Goal: Information Seeking & Learning: Learn about a topic

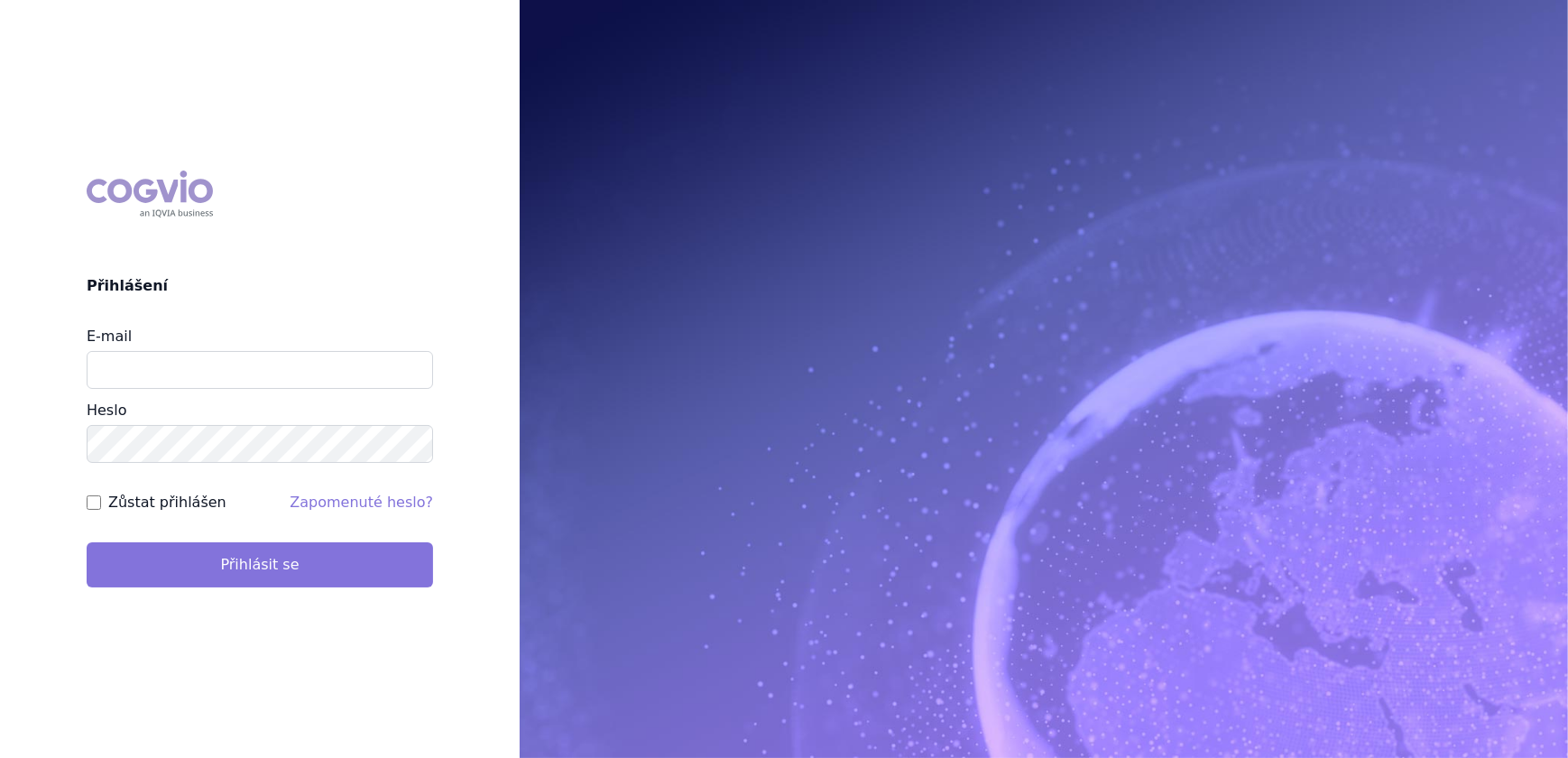
type input "veronika.damborska@vzp.cz"
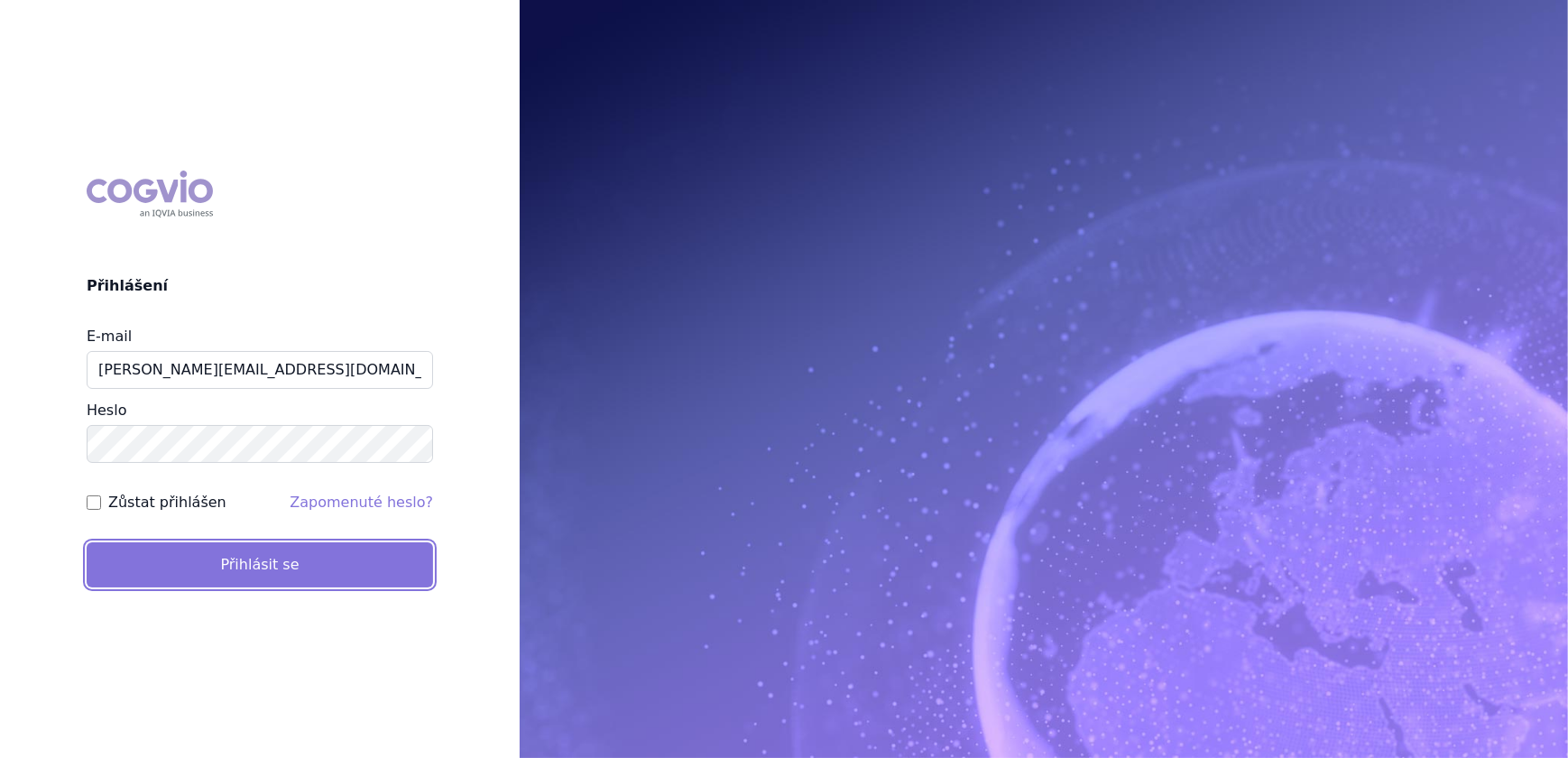
click at [286, 558] on button "Přihlásit se" at bounding box center [260, 565] width 346 height 45
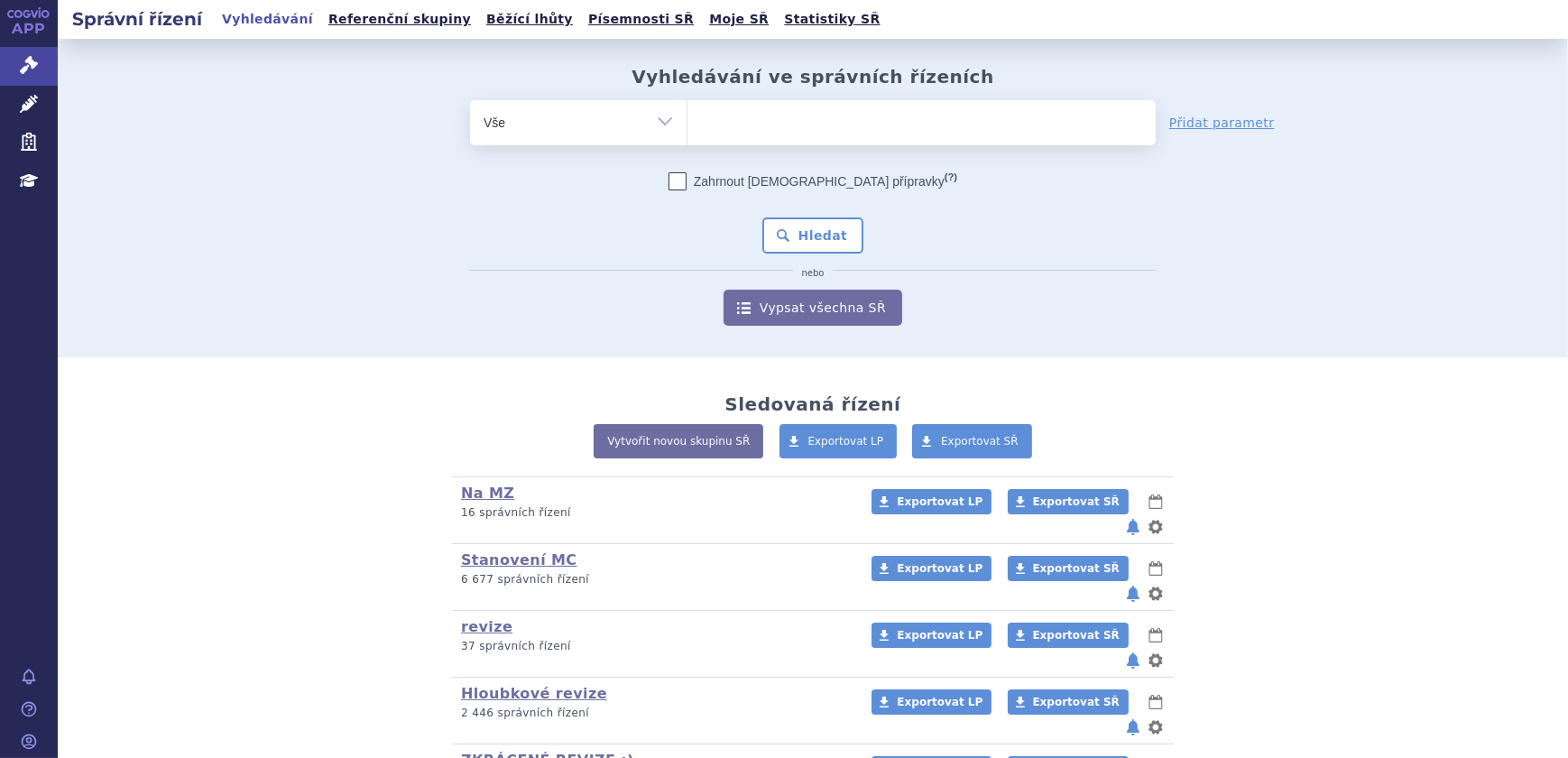
click at [798, 135] on ul at bounding box center [922, 119] width 468 height 38
click at [688, 135] on select at bounding box center [687, 122] width 1 height 45
type input "za"
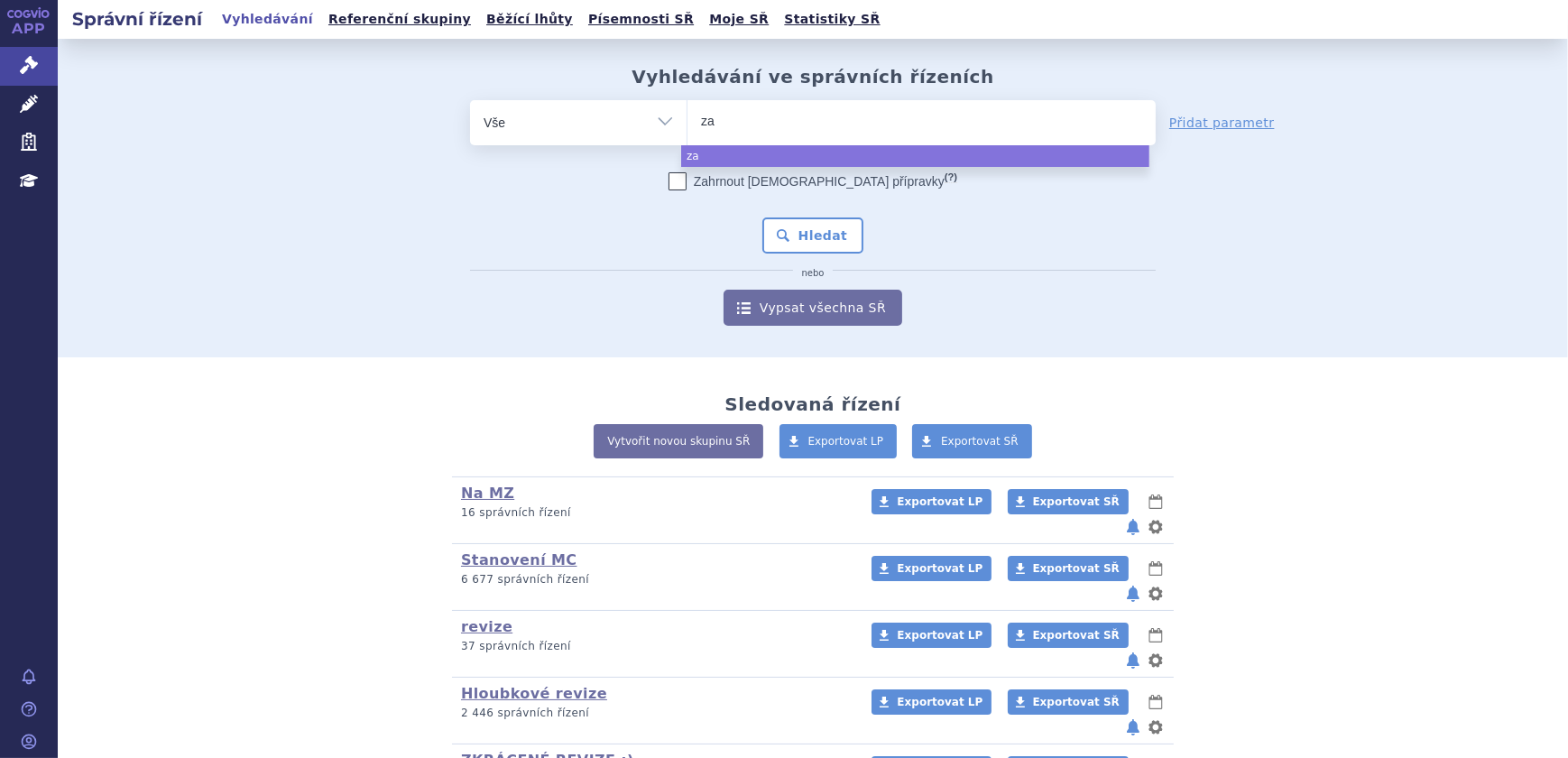
type input "zav"
type input "zave"
type input "zavesc"
type input "zavesca"
select select "zavesca"
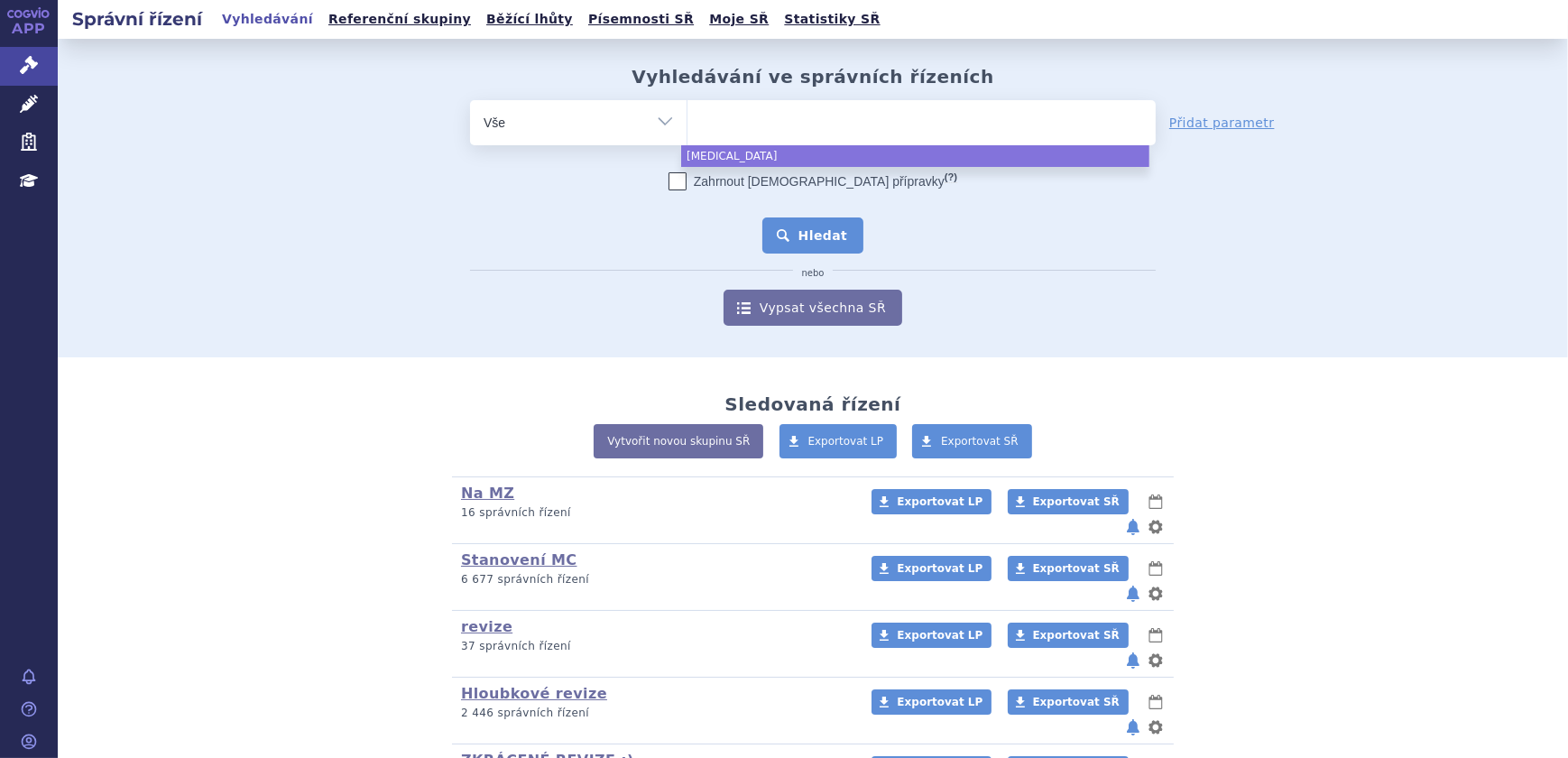
click at [840, 235] on button "Hledat" at bounding box center [813, 235] width 102 height 36
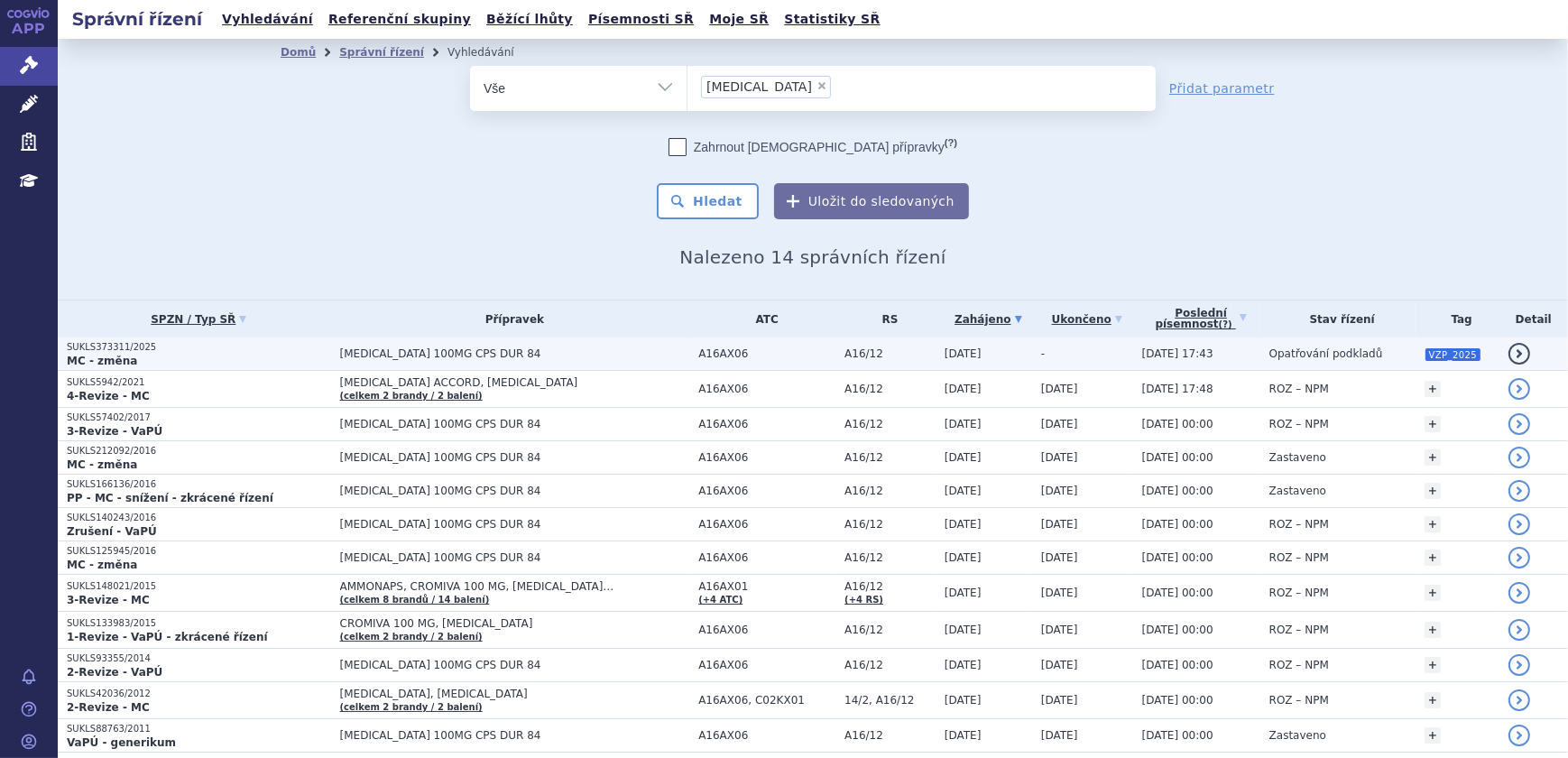
click at [632, 357] on span "[MEDICAL_DATA] 100MG CPS DUR 84" at bounding box center [515, 354] width 350 height 13
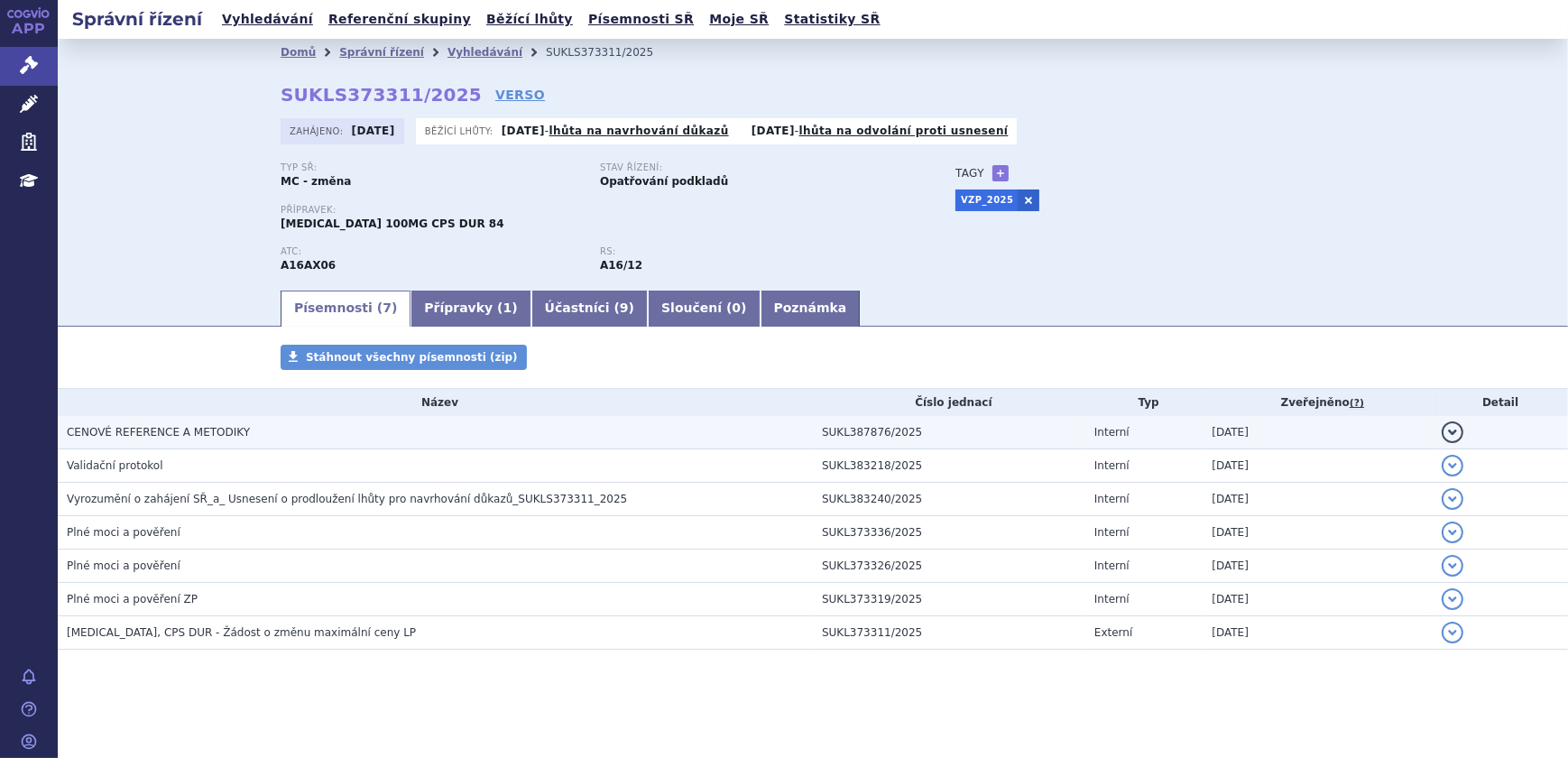
click at [250, 430] on h3 "CENOVÉ REFERENCE A METODIKY" at bounding box center [440, 433] width 746 height 18
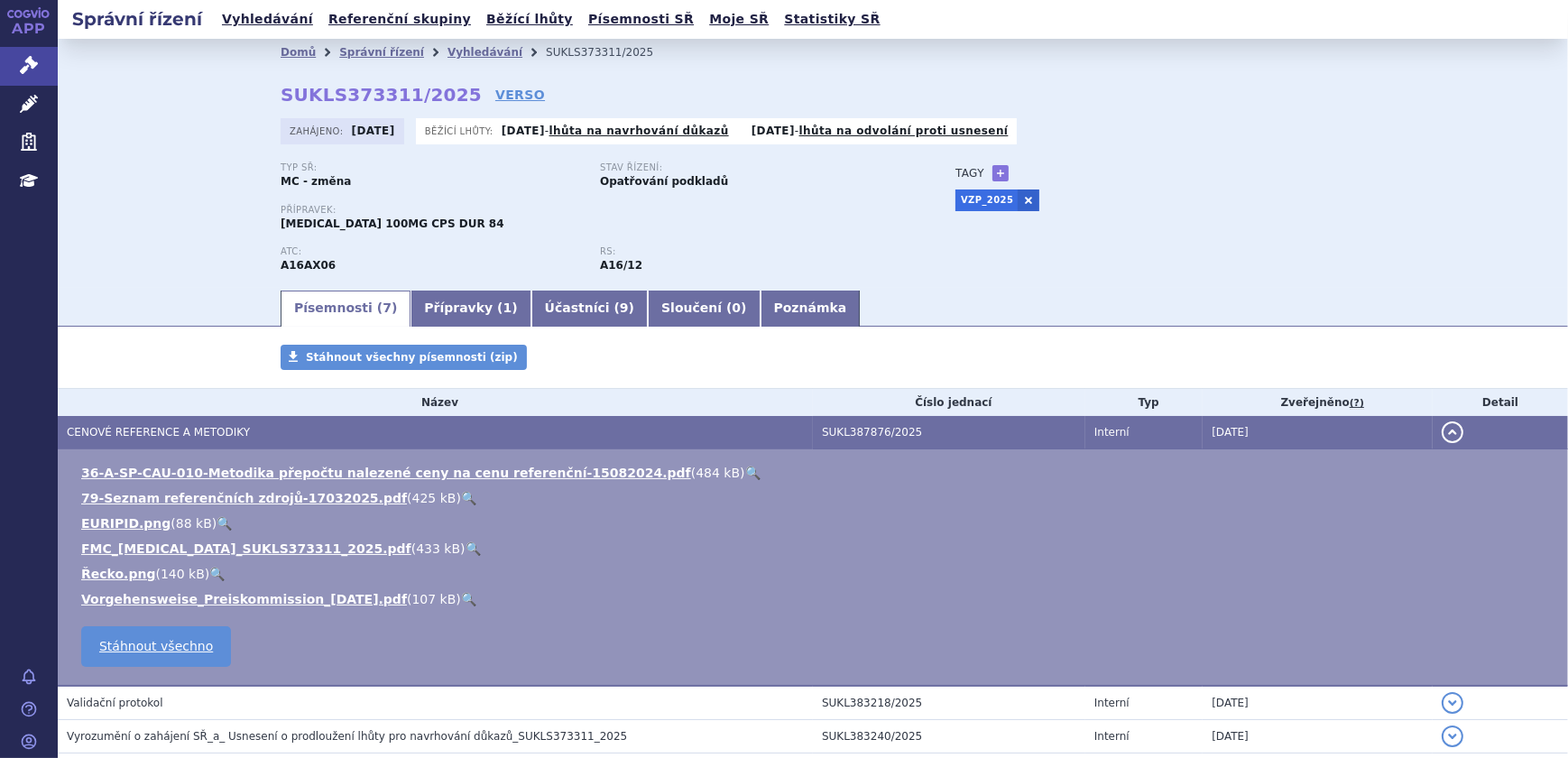
click at [466, 545] on link "🔍" at bounding box center [473, 549] width 16 height 15
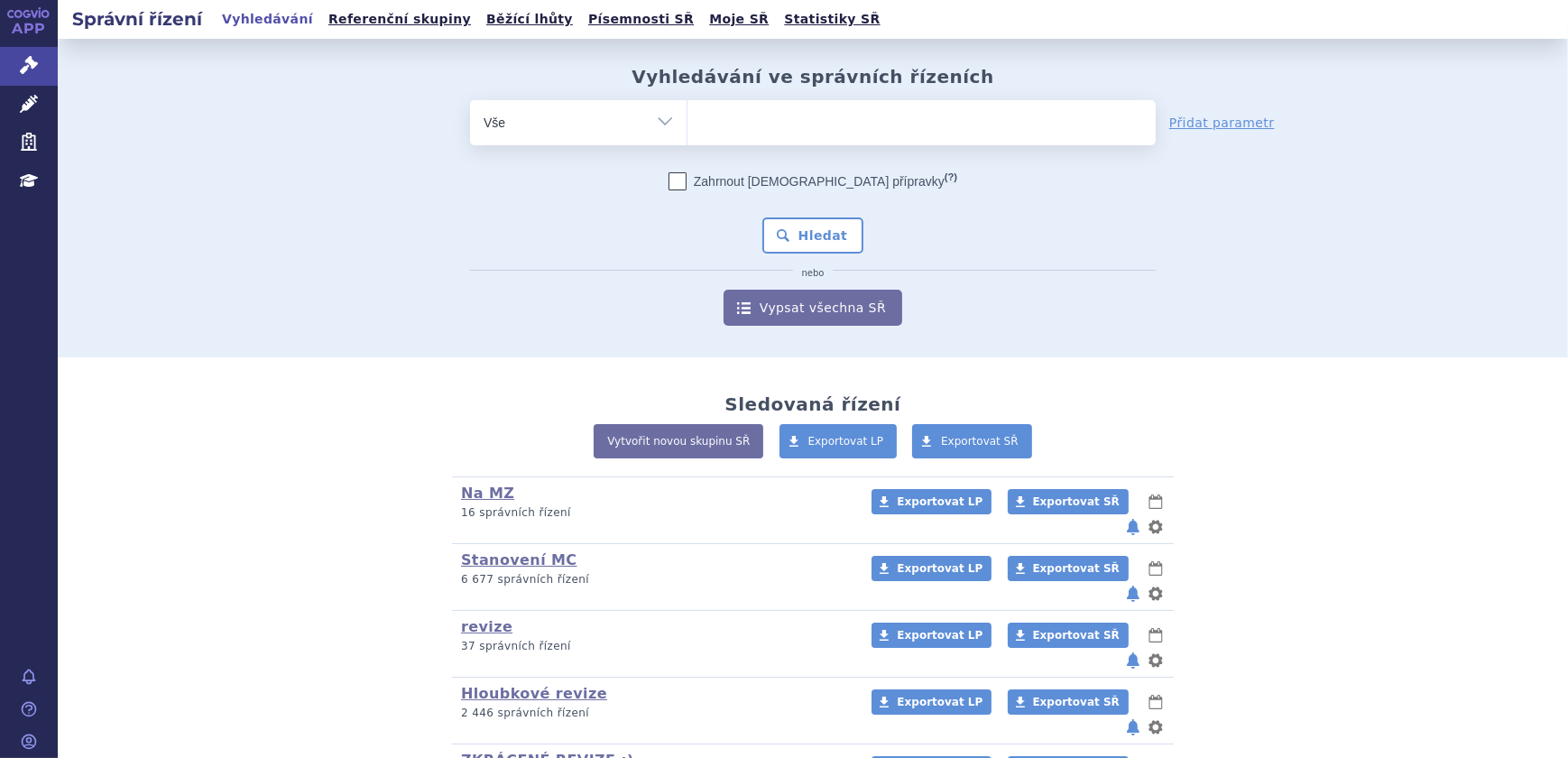
click at [719, 130] on ul at bounding box center [922, 119] width 468 height 38
click at [688, 130] on select at bounding box center [687, 122] width 1 height 45
type input "av"
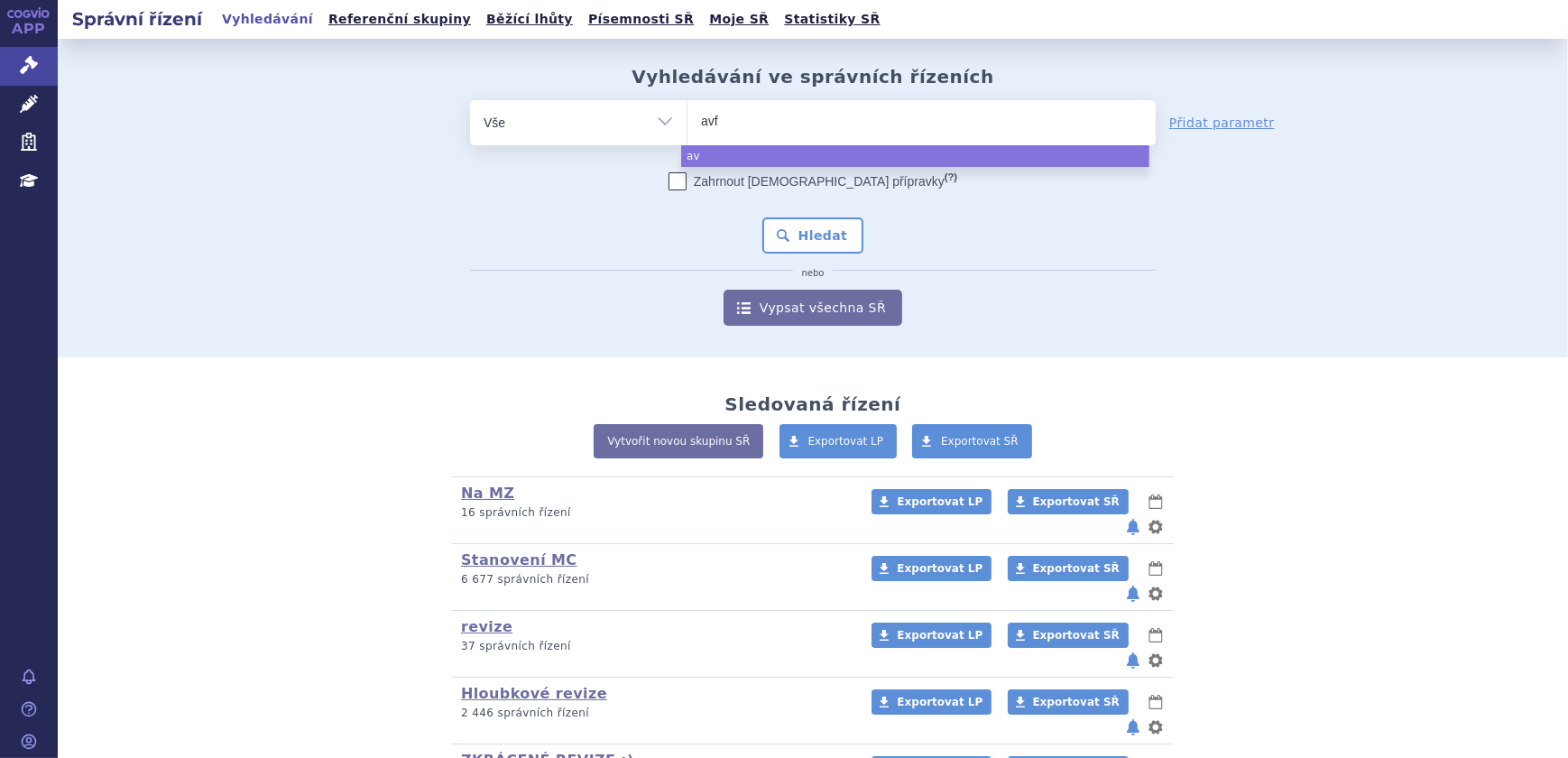
type input "avfs"
type input "avfse"
type input "avfseo"
type input "avfse"
type input "av"
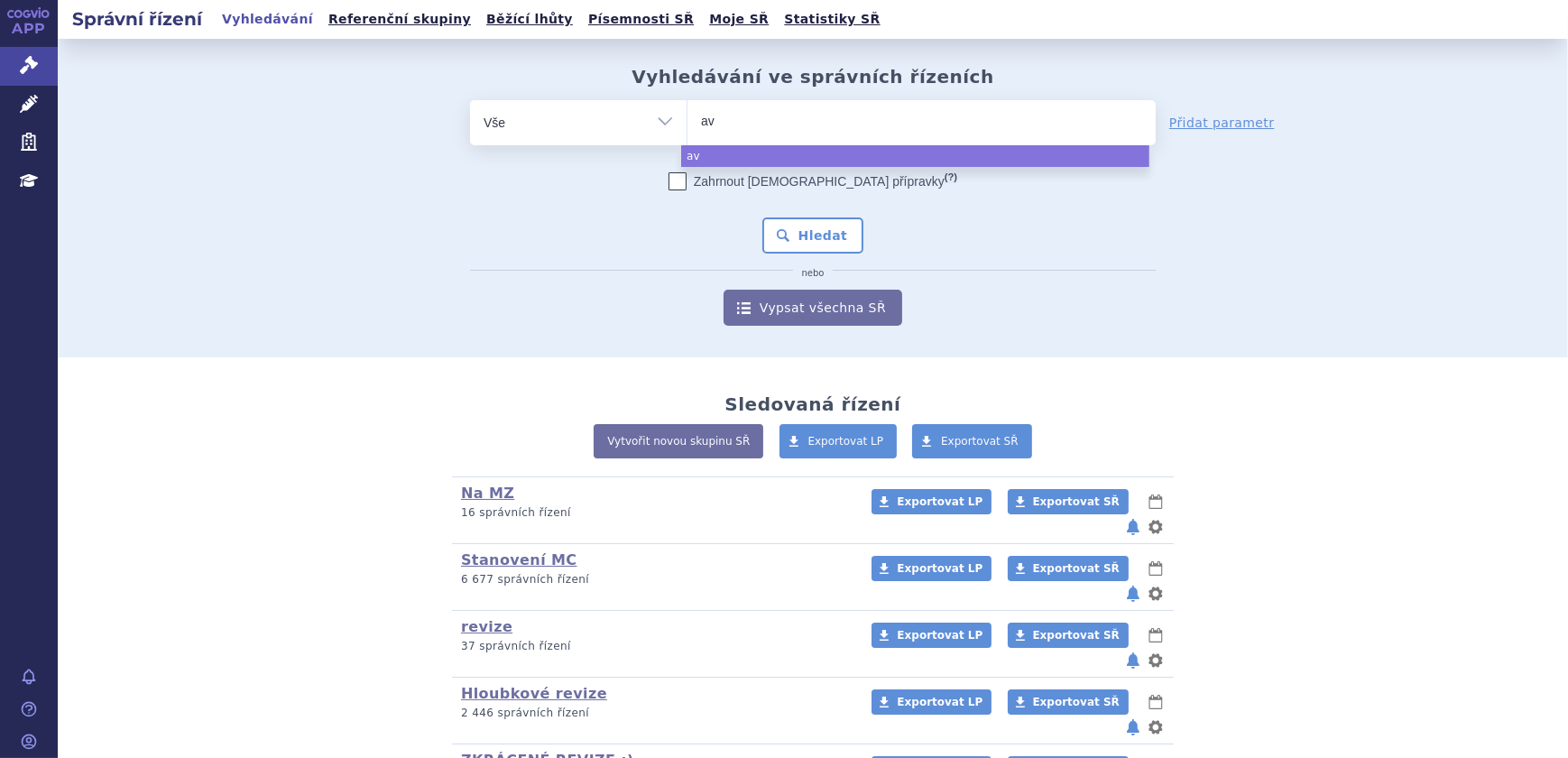
type input "a"
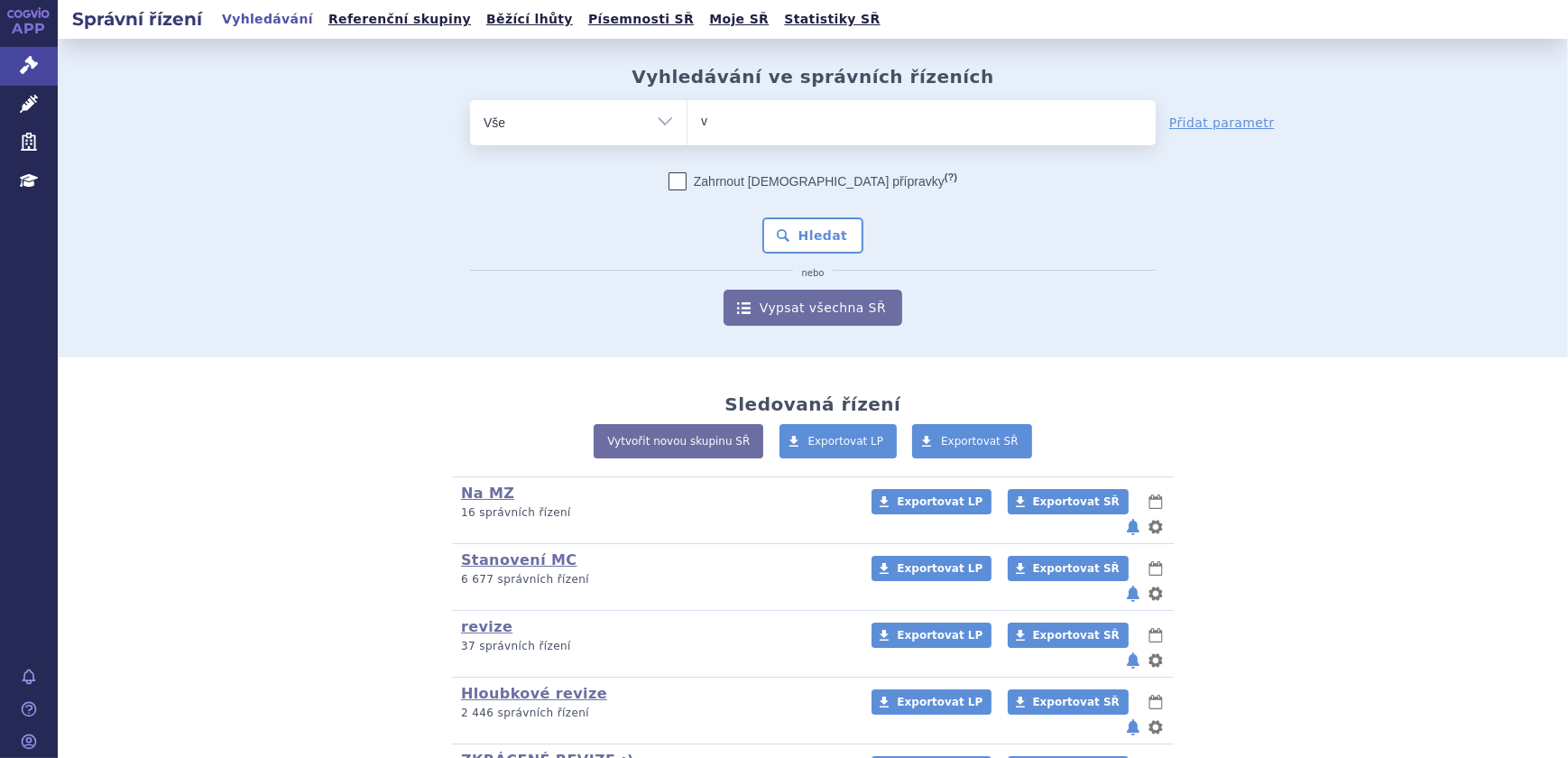
type input "va"
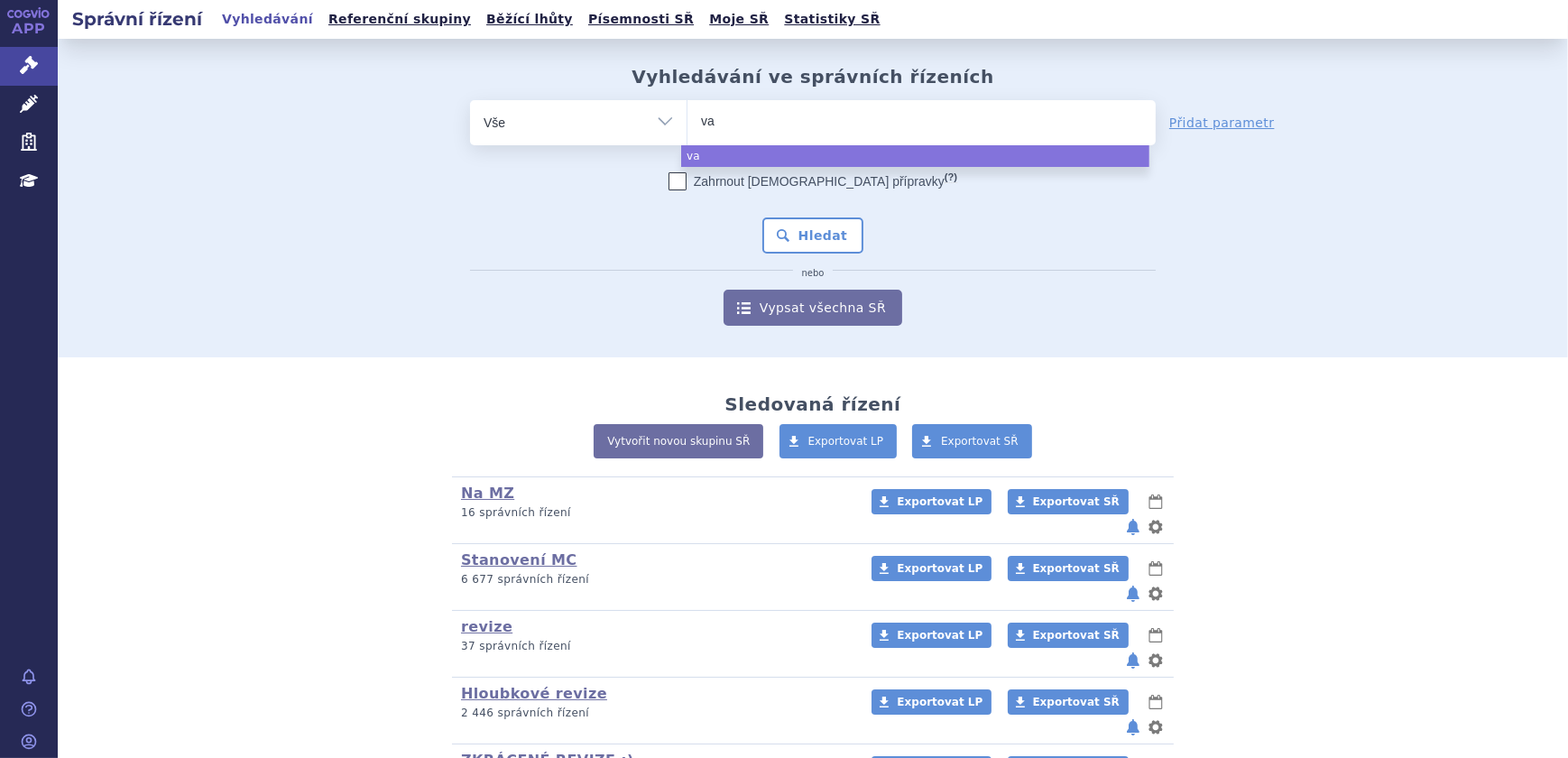
type input "vaf"
type input "vafs"
type input "vafseo"
select select "vafseo"
click at [820, 244] on button "Hledat" at bounding box center [813, 235] width 102 height 36
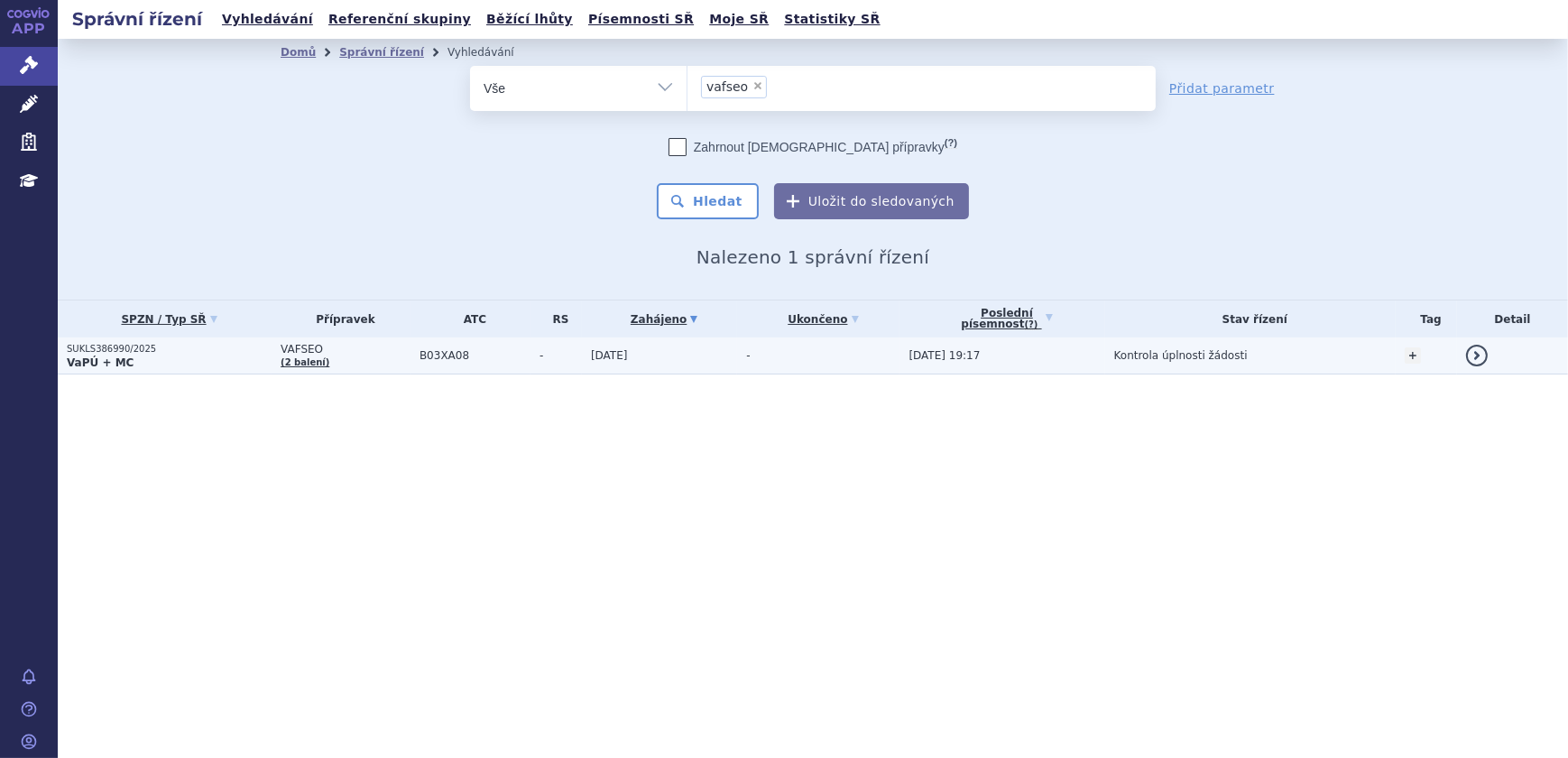
click at [839, 357] on td "-" at bounding box center [818, 356] width 162 height 37
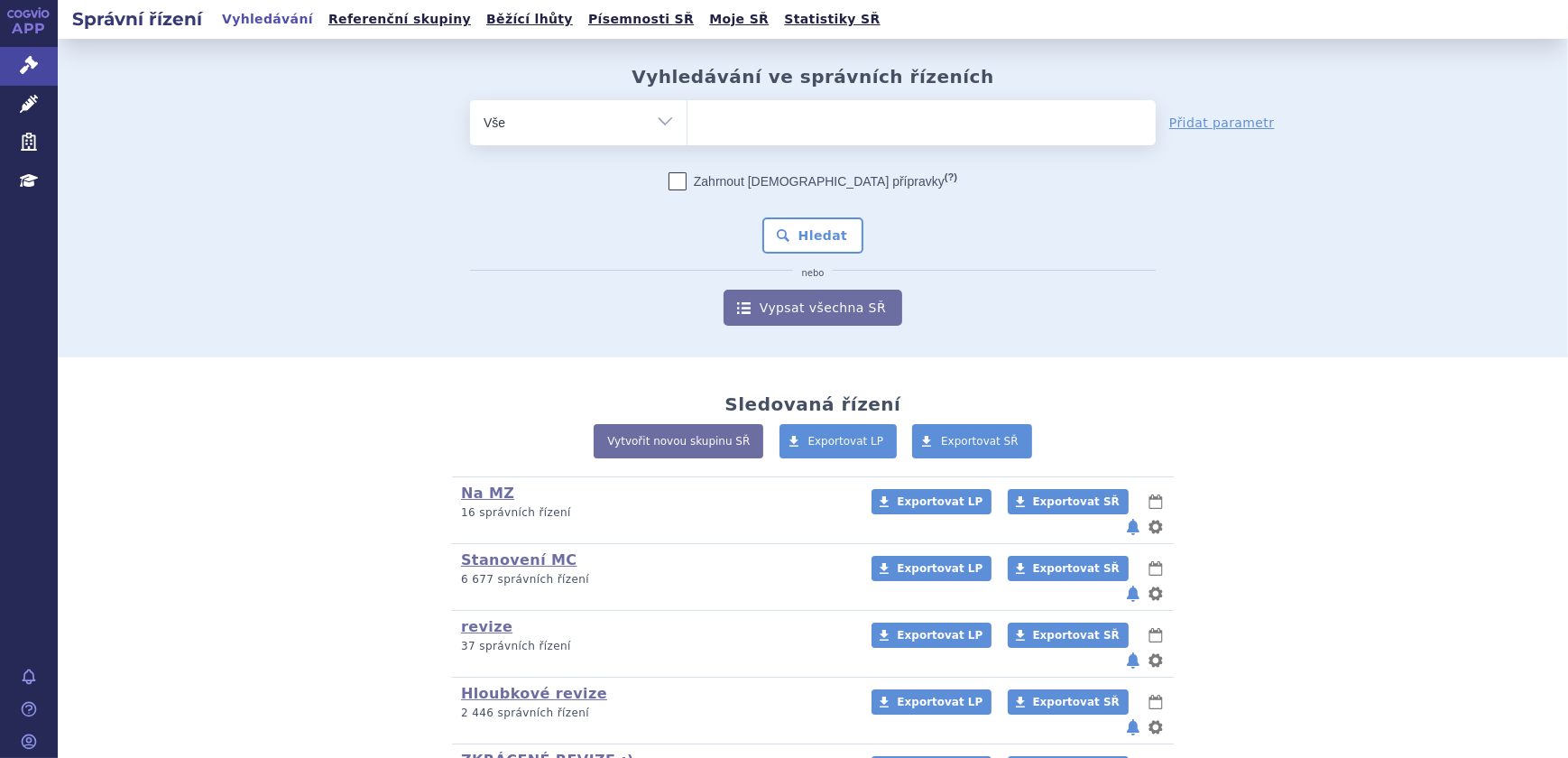
click at [800, 119] on ul at bounding box center [922, 119] width 468 height 38
click at [688, 119] on select at bounding box center [687, 122] width 1 height 45
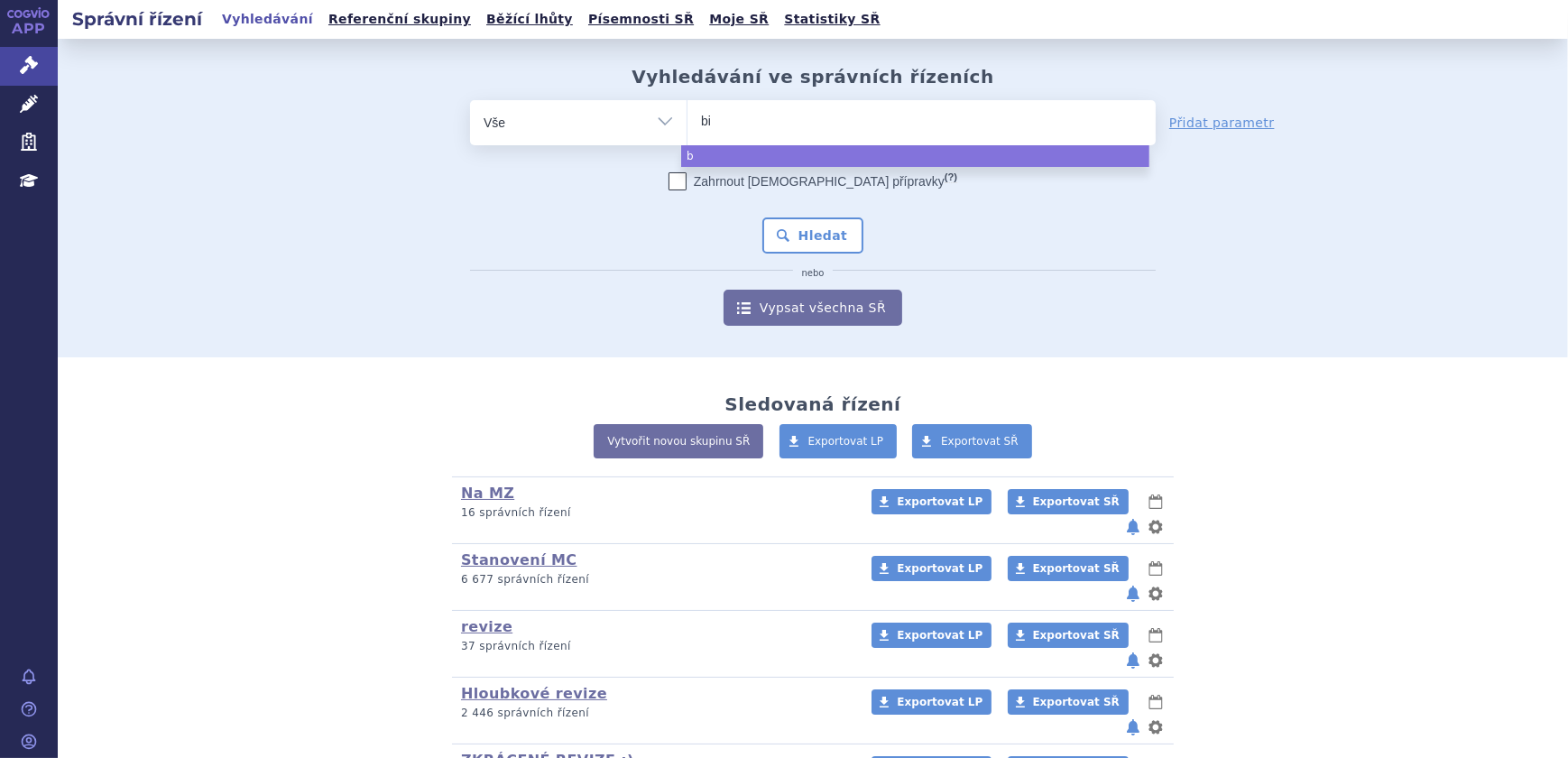
type input "bim"
type input "bimze"
type input "bimzel"
type input "bimzelx"
select select "bimzelx"
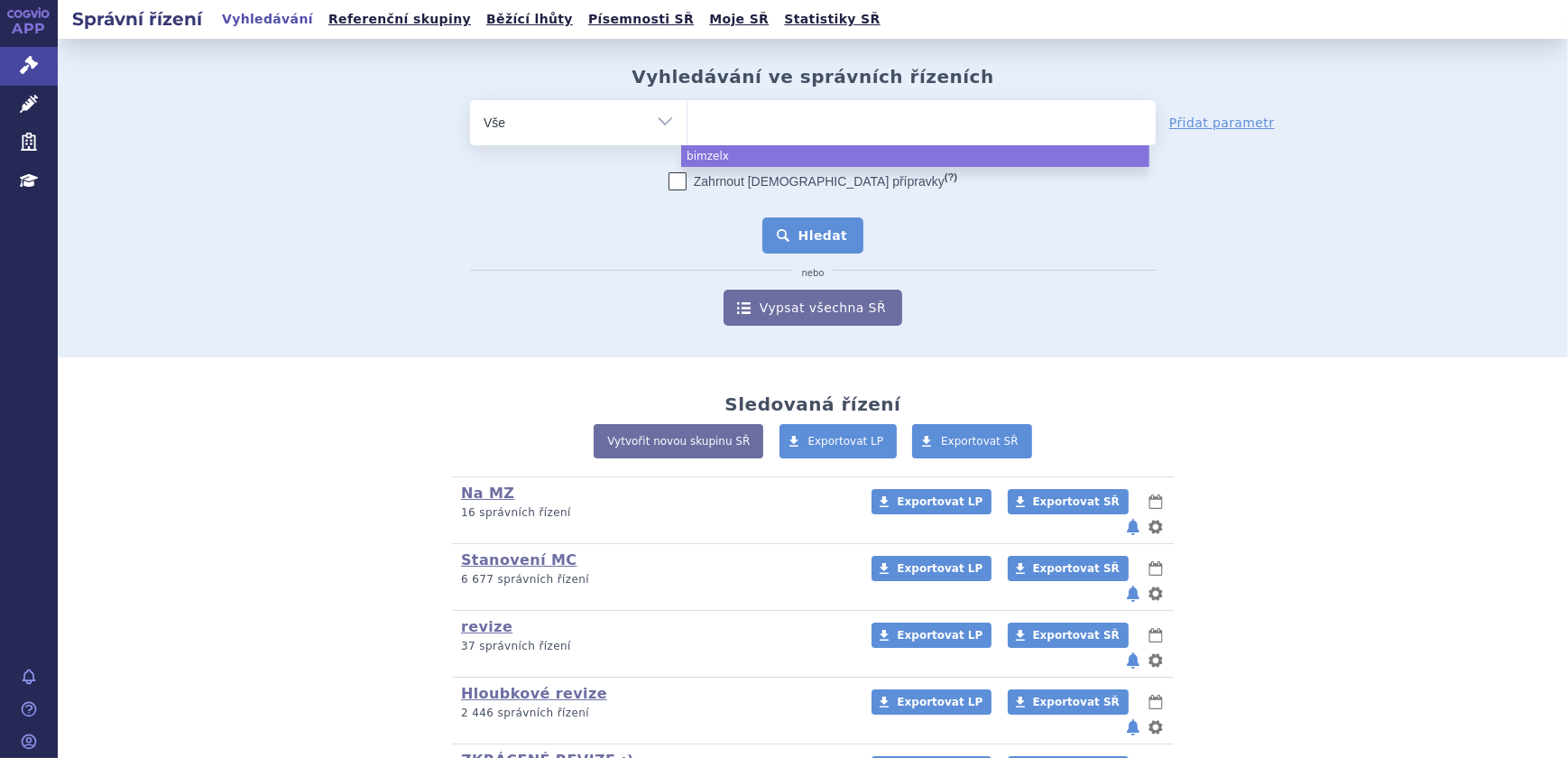
click at [789, 227] on button "Hledat" at bounding box center [813, 235] width 102 height 36
type input "sia"
type input "sial"
type input "siala"
type input "sialana"
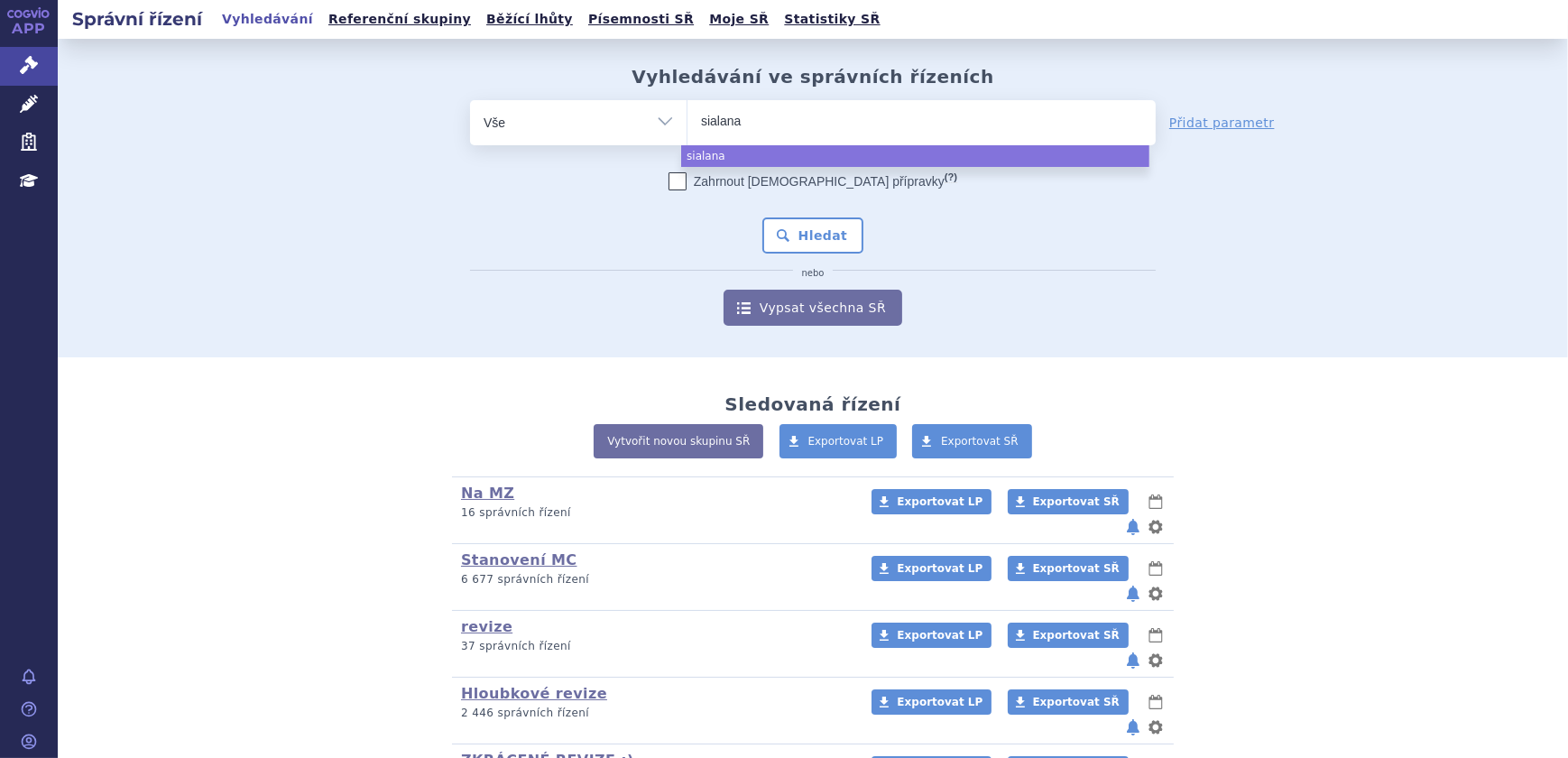
type input "sialanar"
select select "sialanar"
click at [771, 234] on button "Hledat" at bounding box center [813, 235] width 102 height 36
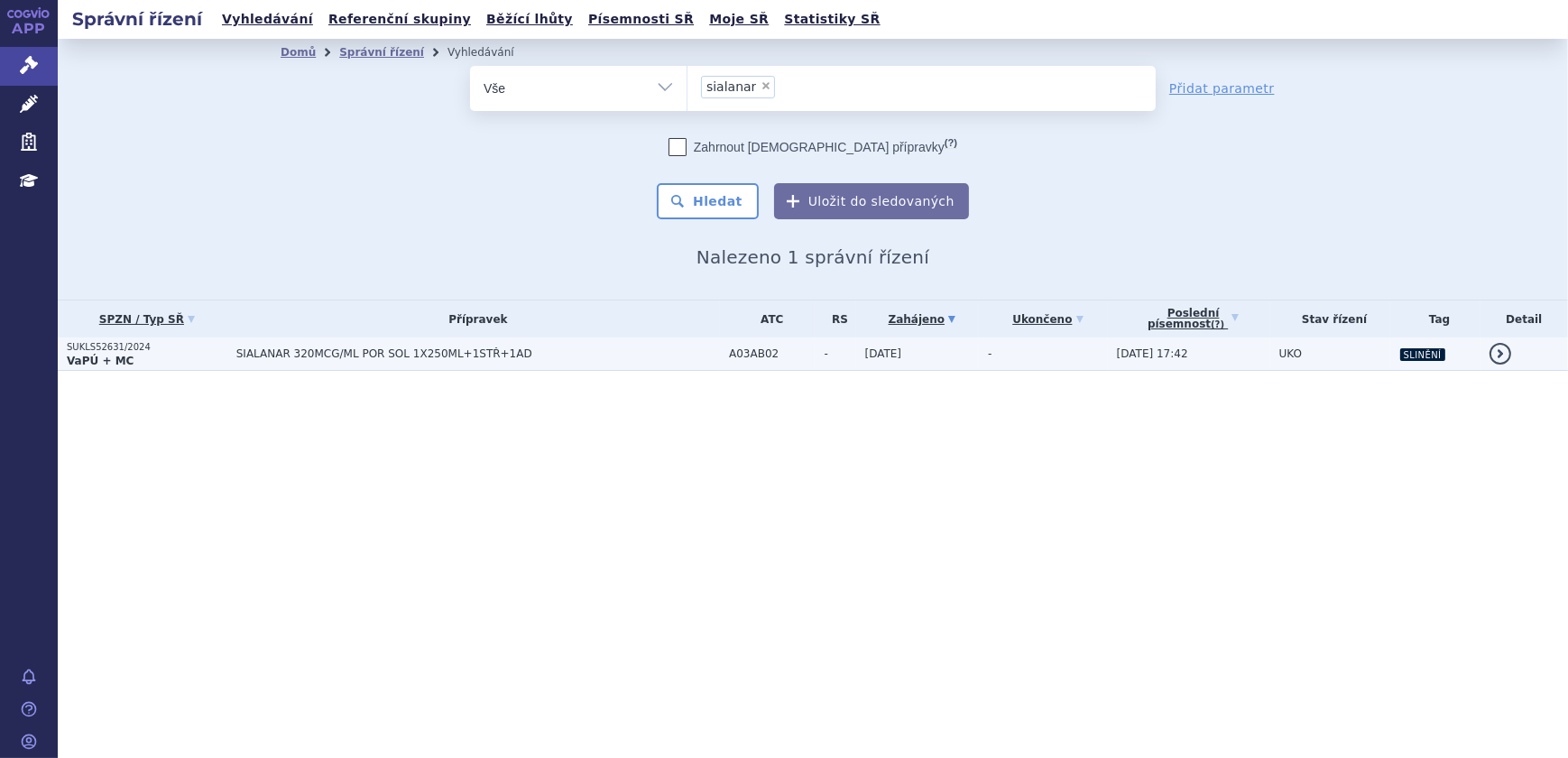
click at [1009, 355] on td "-" at bounding box center [1043, 354] width 129 height 33
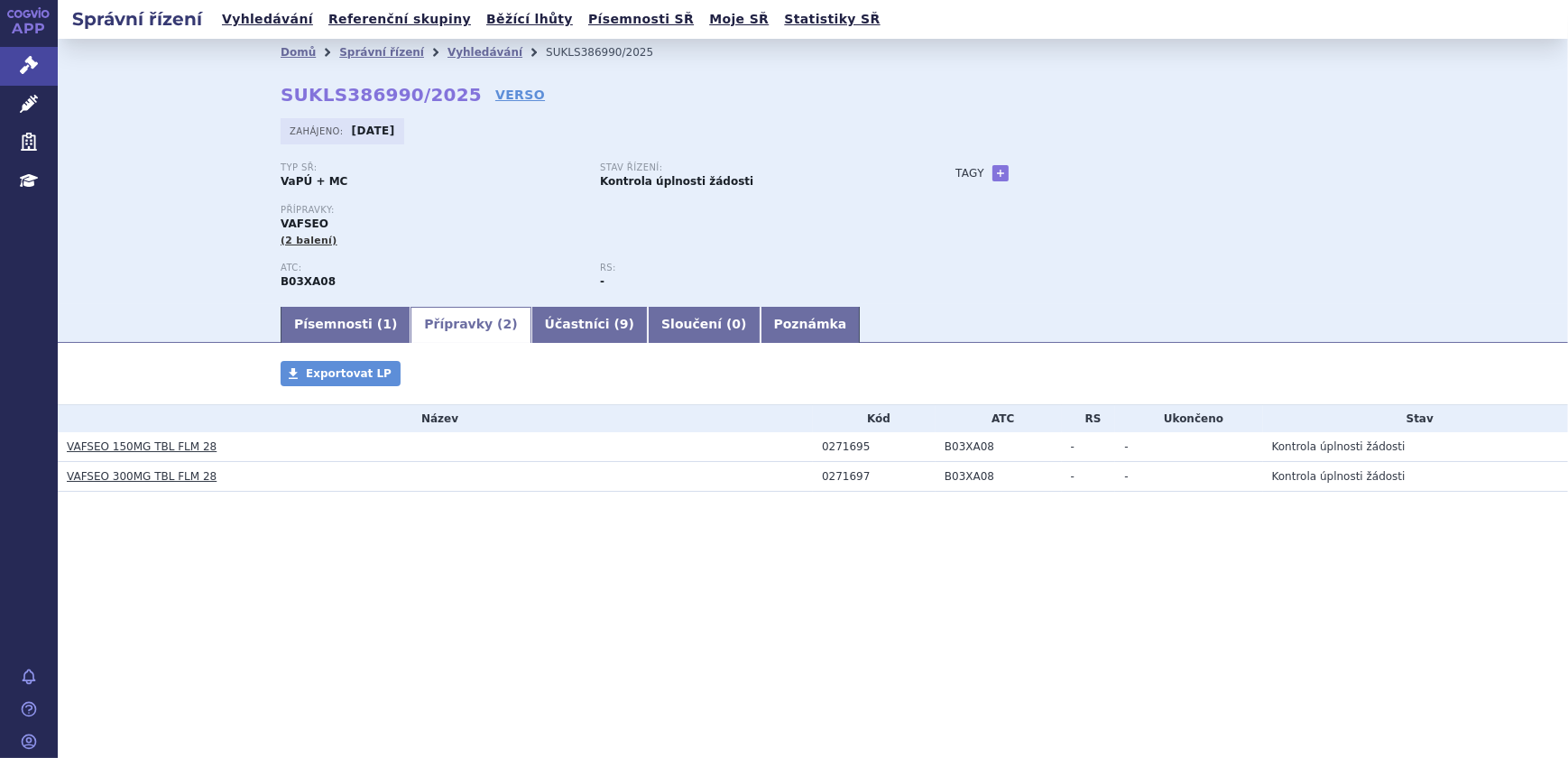
click at [174, 440] on link "VAFSEO 150MG TBL FLM 28" at bounding box center [142, 447] width 150 height 13
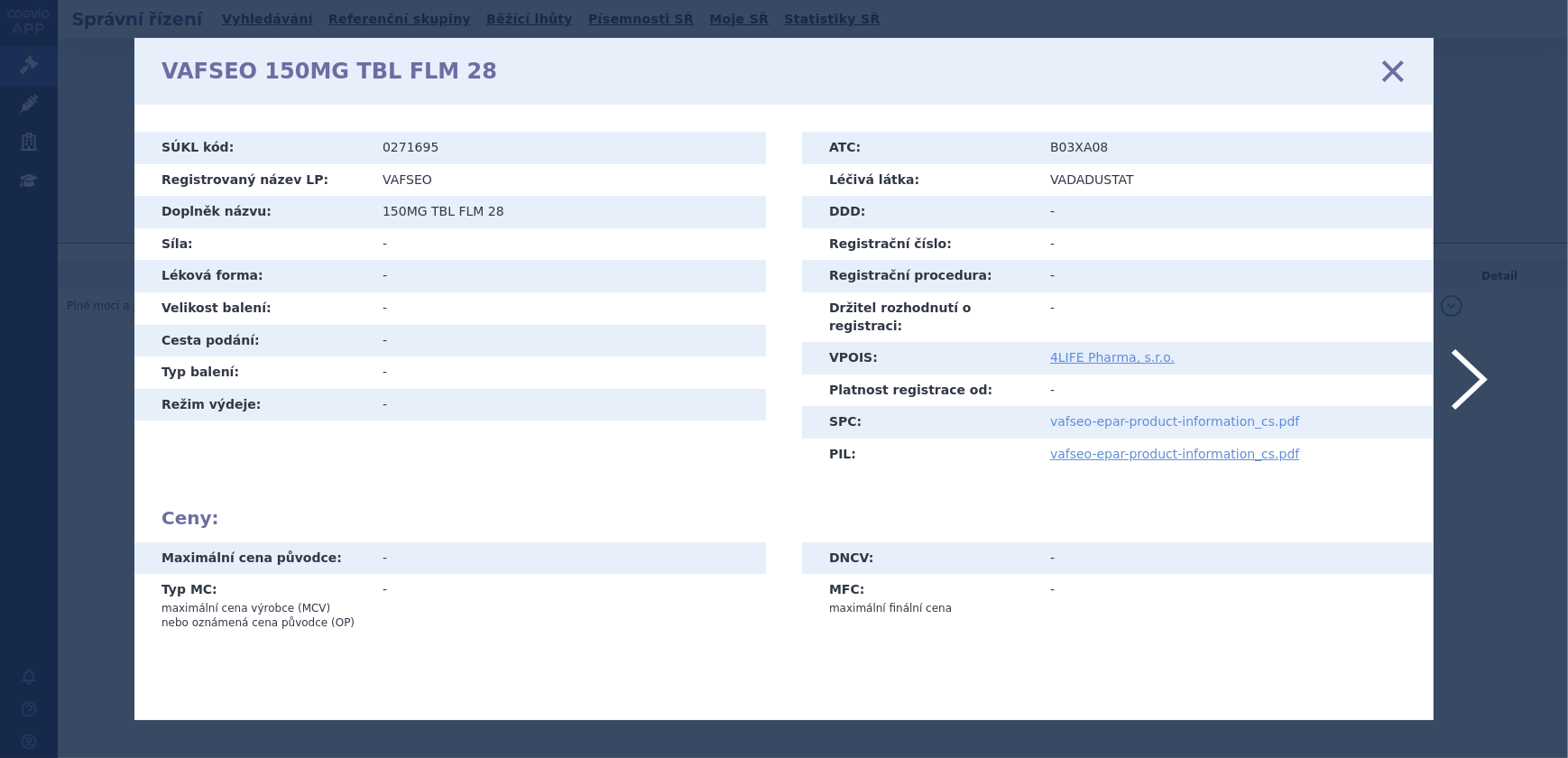
click at [1136, 414] on link "vafseo-epar-product-information_cs.pdf" at bounding box center [1174, 422] width 249 height 15
click at [1400, 66] on icon at bounding box center [1392, 71] width 38 height 38
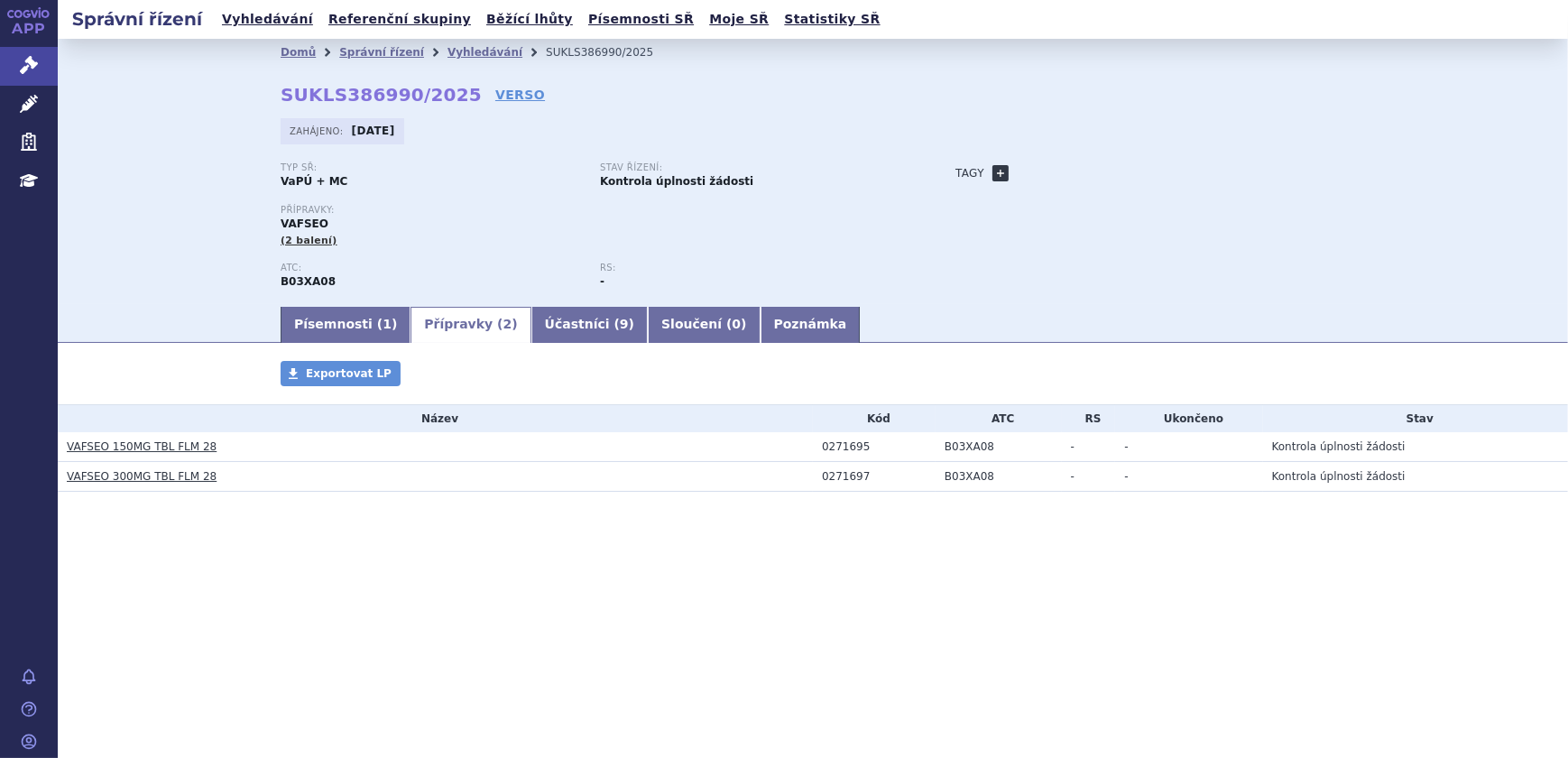
click at [1000, 165] on link "+" at bounding box center [1001, 173] width 17 height 17
click at [1056, 172] on span at bounding box center [1081, 172] width 130 height 23
type input "anemie u CDK"
select select "anemie u CDK"
click at [1177, 167] on button "Přidat" at bounding box center [1174, 173] width 46 height 22
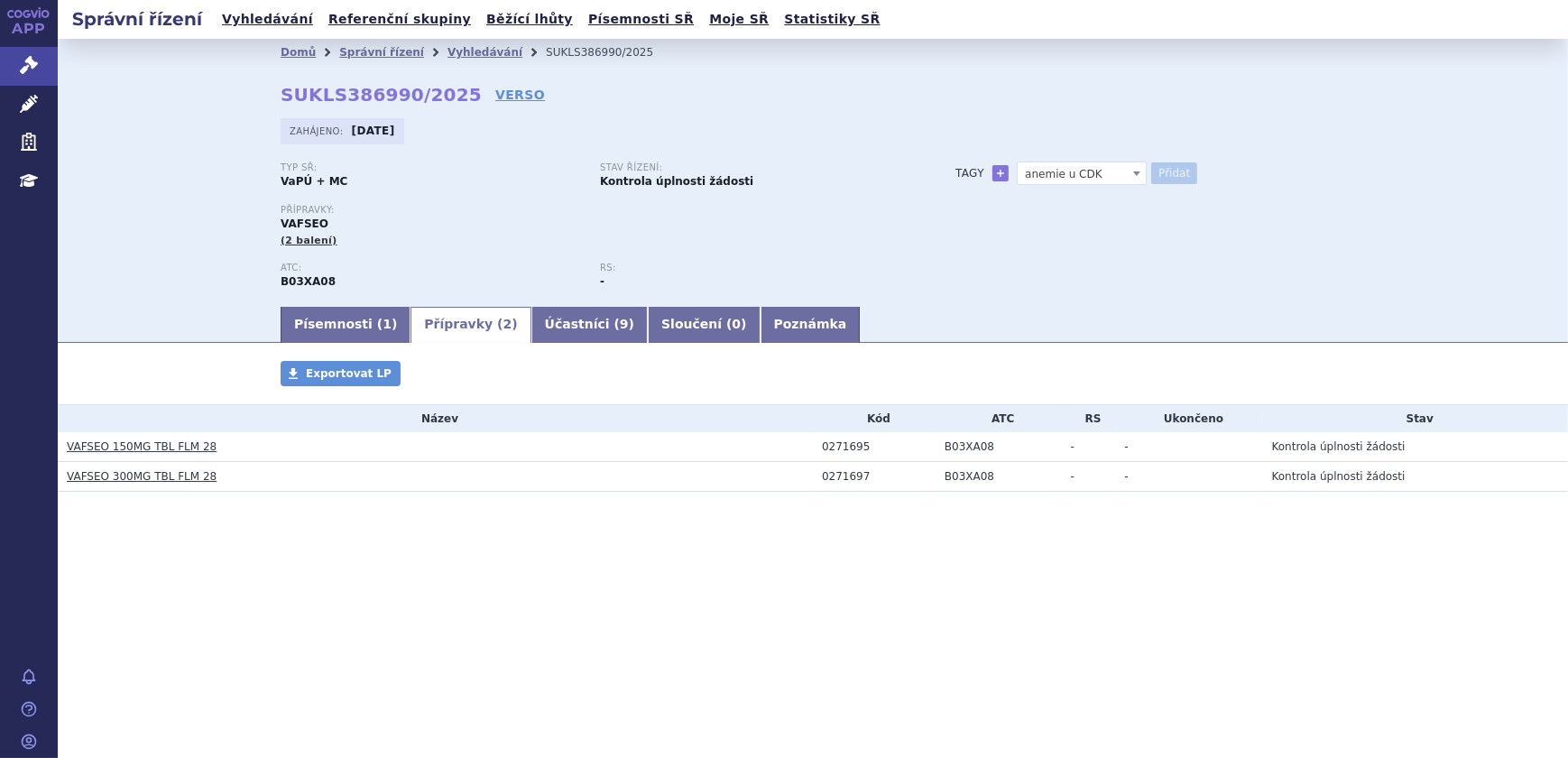
select select
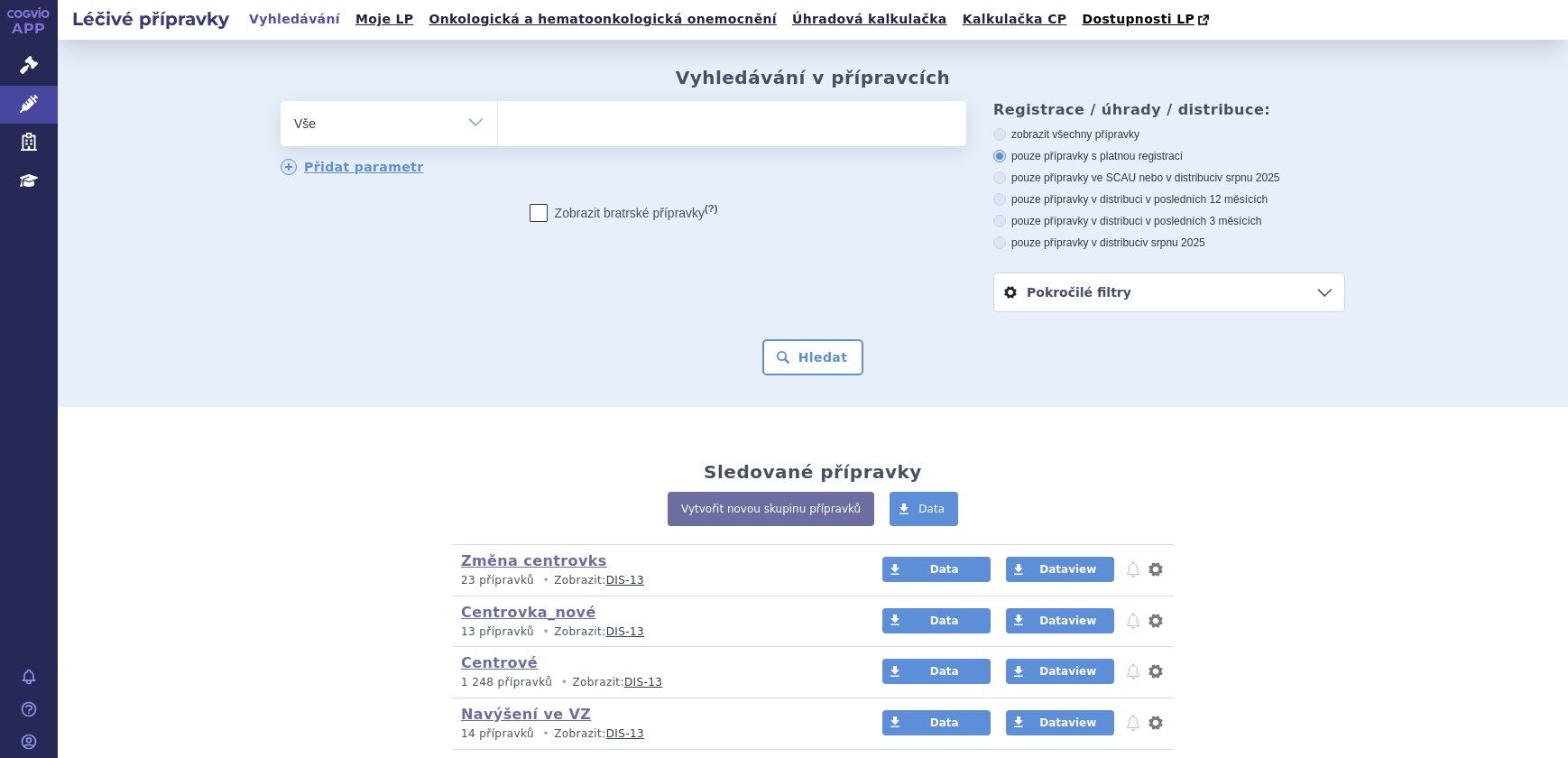
click at [636, 126] on ul at bounding box center [732, 120] width 468 height 38
click at [498, 126] on select at bounding box center [497, 122] width 1 height 45
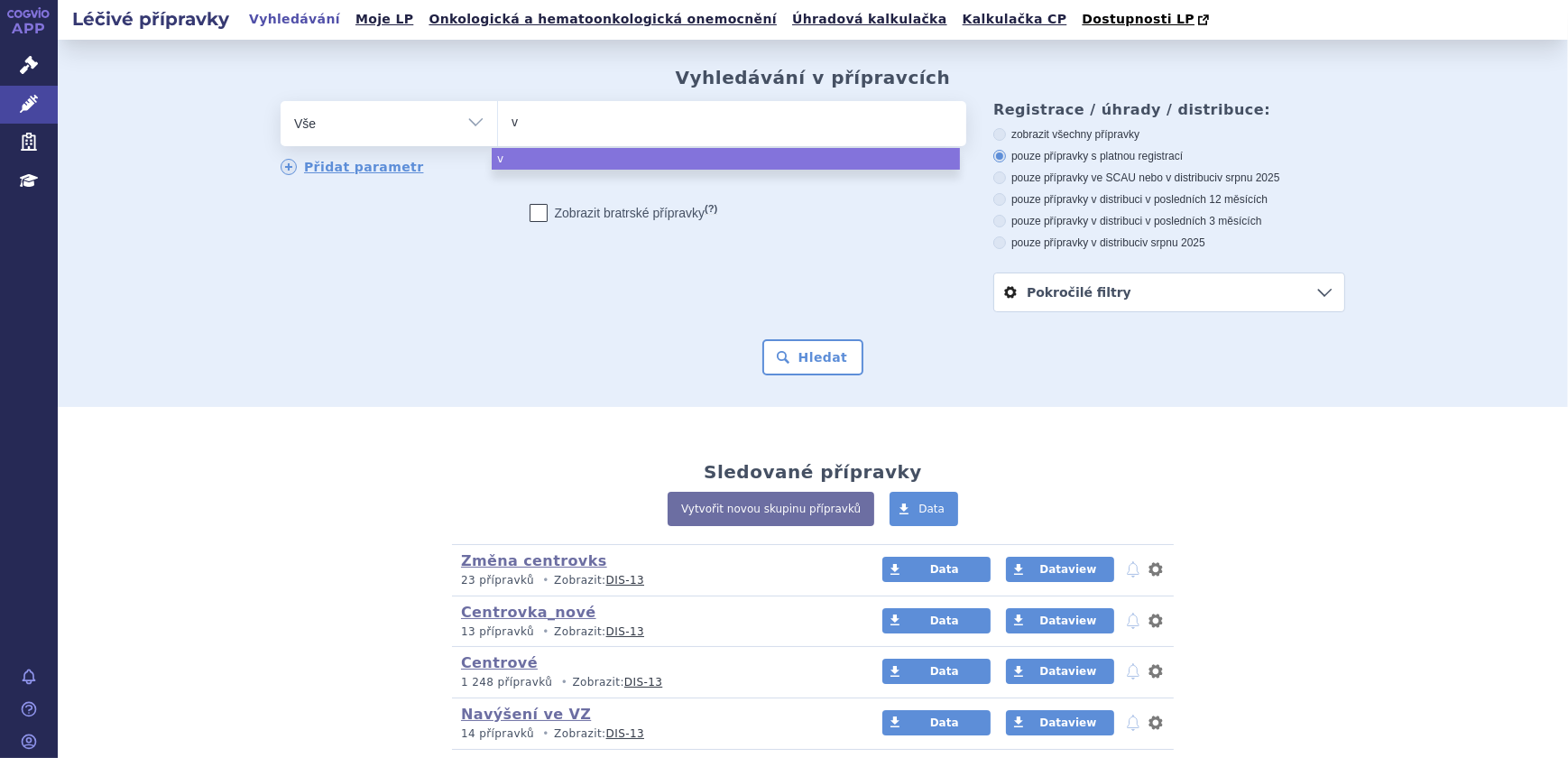
type input "va"
type input "vaf"
type input "vafse"
type input "vafseo"
select select "vafseo"
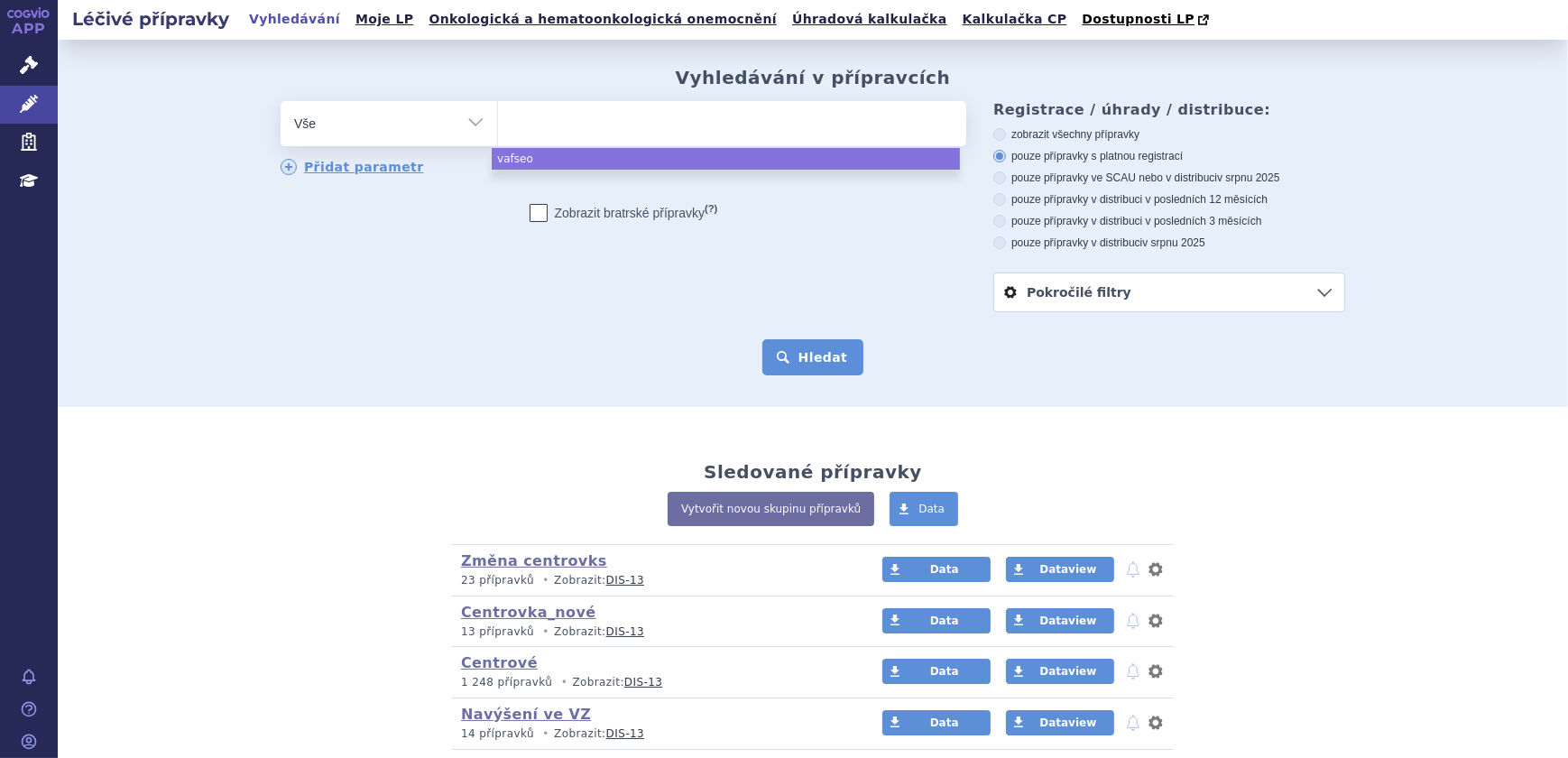
click at [808, 348] on button "Hledat" at bounding box center [813, 356] width 102 height 36
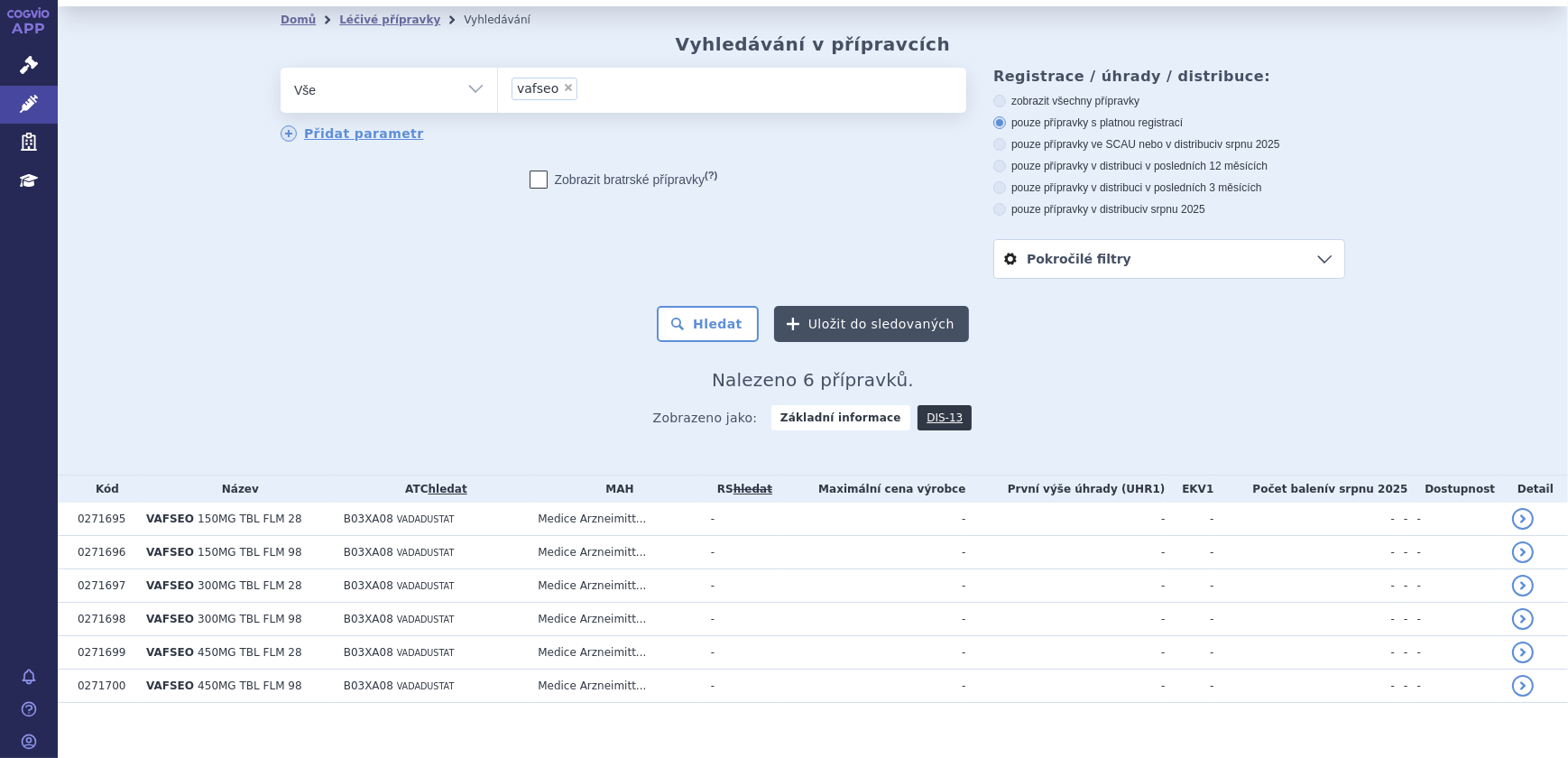
scroll to position [52, 0]
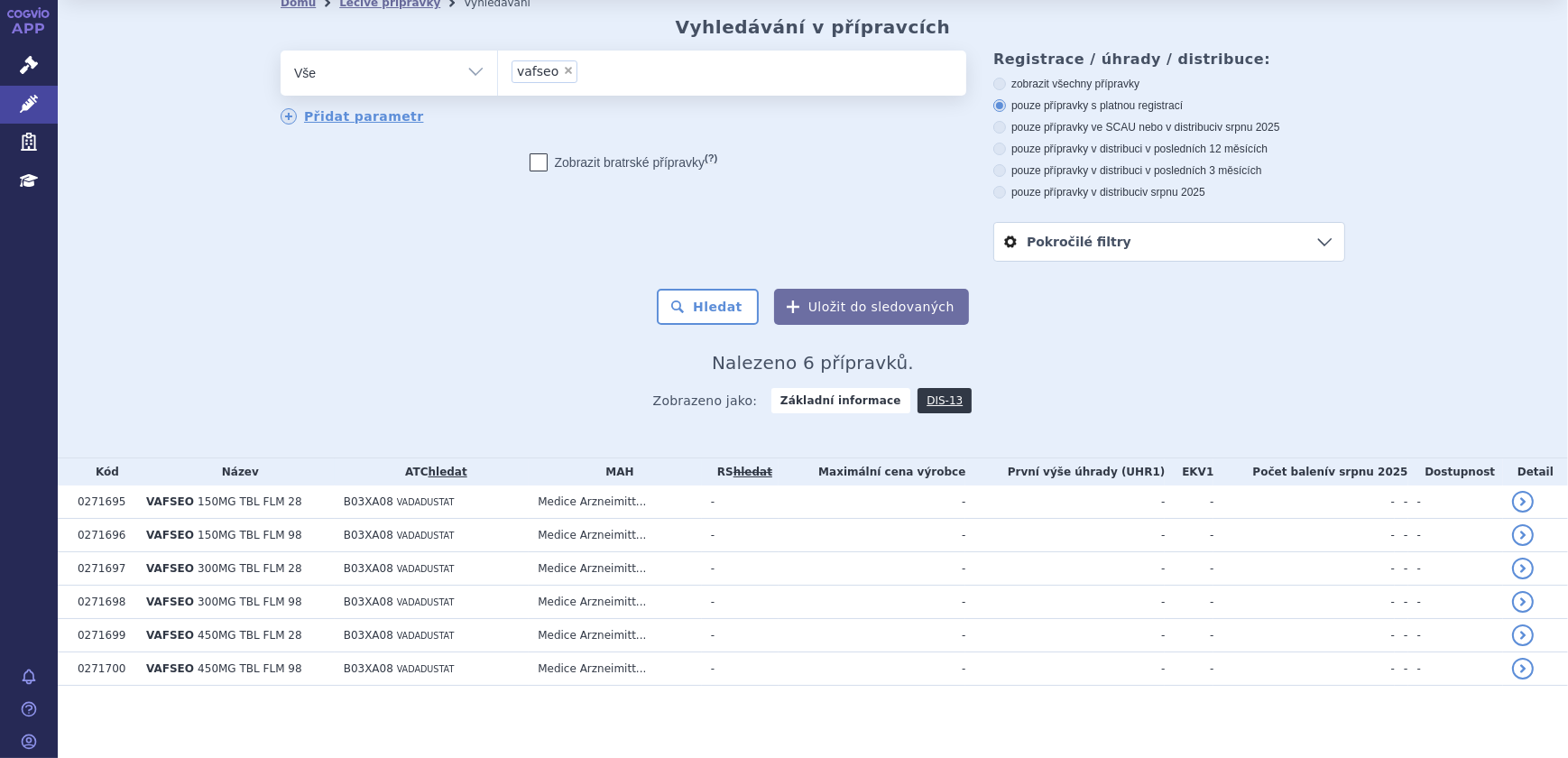
click at [447, 86] on select "Vše Přípravek/SUKL kód MAH VPOIS ATC/Aktivní látka Léková forma Síla" at bounding box center [389, 71] width 216 height 41
select select "filter-atc-group"
click at [281, 51] on select "Vše Přípravek/SUKL kód MAH VPOIS ATC/Aktivní látka Léková forma Síla" at bounding box center [389, 71] width 216 height 41
click at [616, 63] on ul at bounding box center [732, 69] width 468 height 38
click at [498, 63] on select at bounding box center [497, 72] width 1 height 45
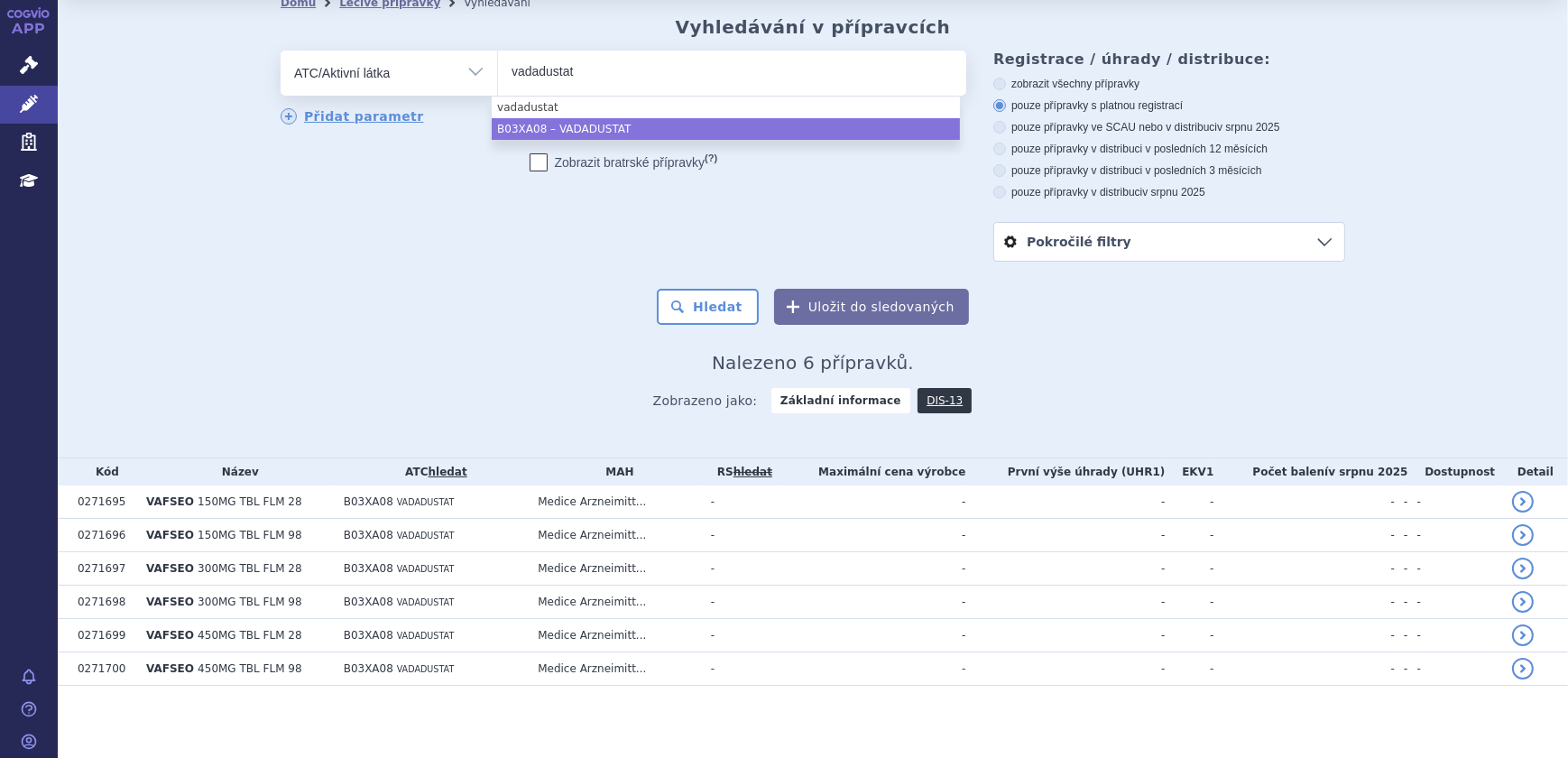
type input "vadadustat"
select select "B03XA08"
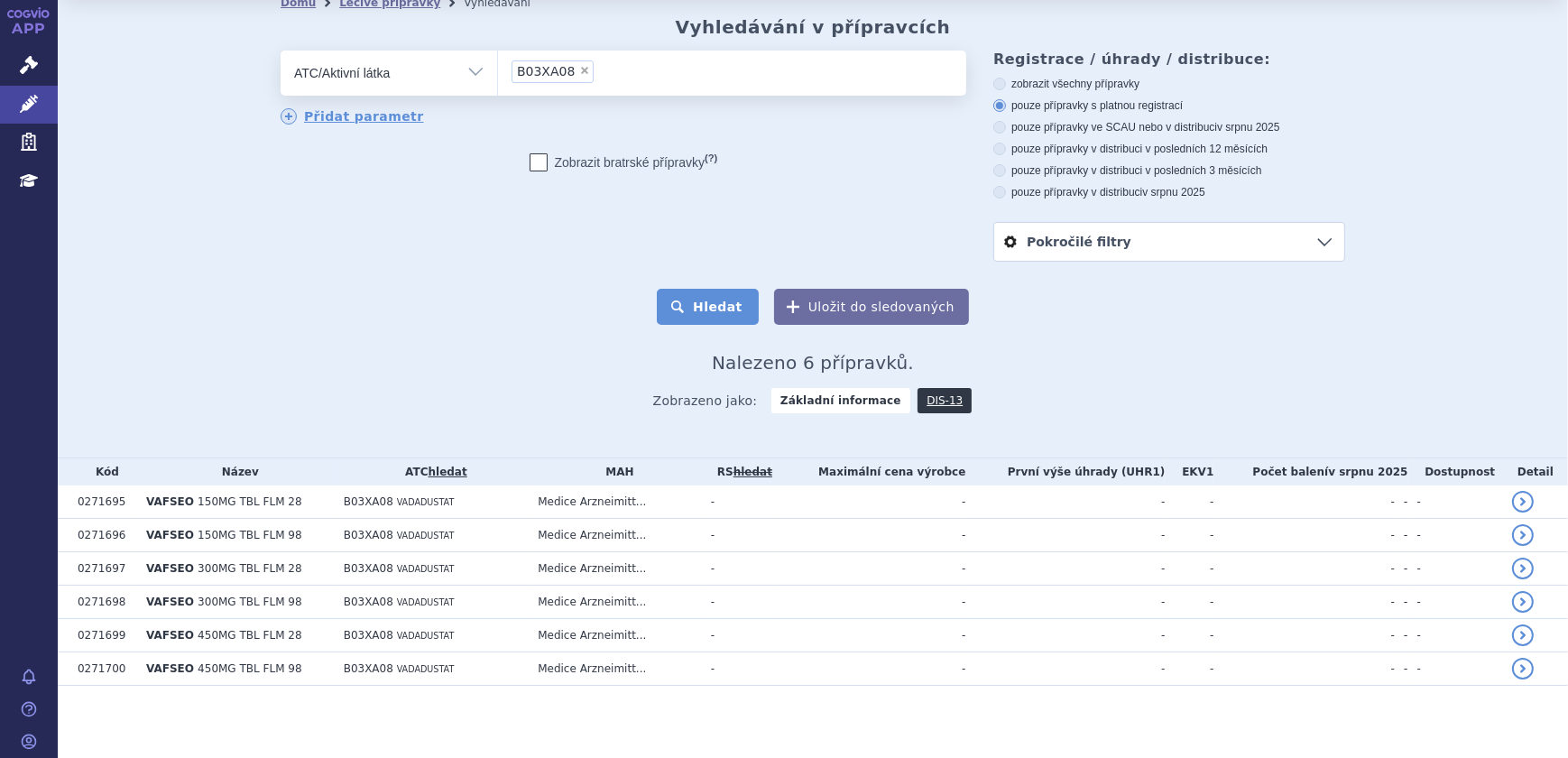
click at [696, 304] on button "Hledat" at bounding box center [707, 307] width 102 height 36
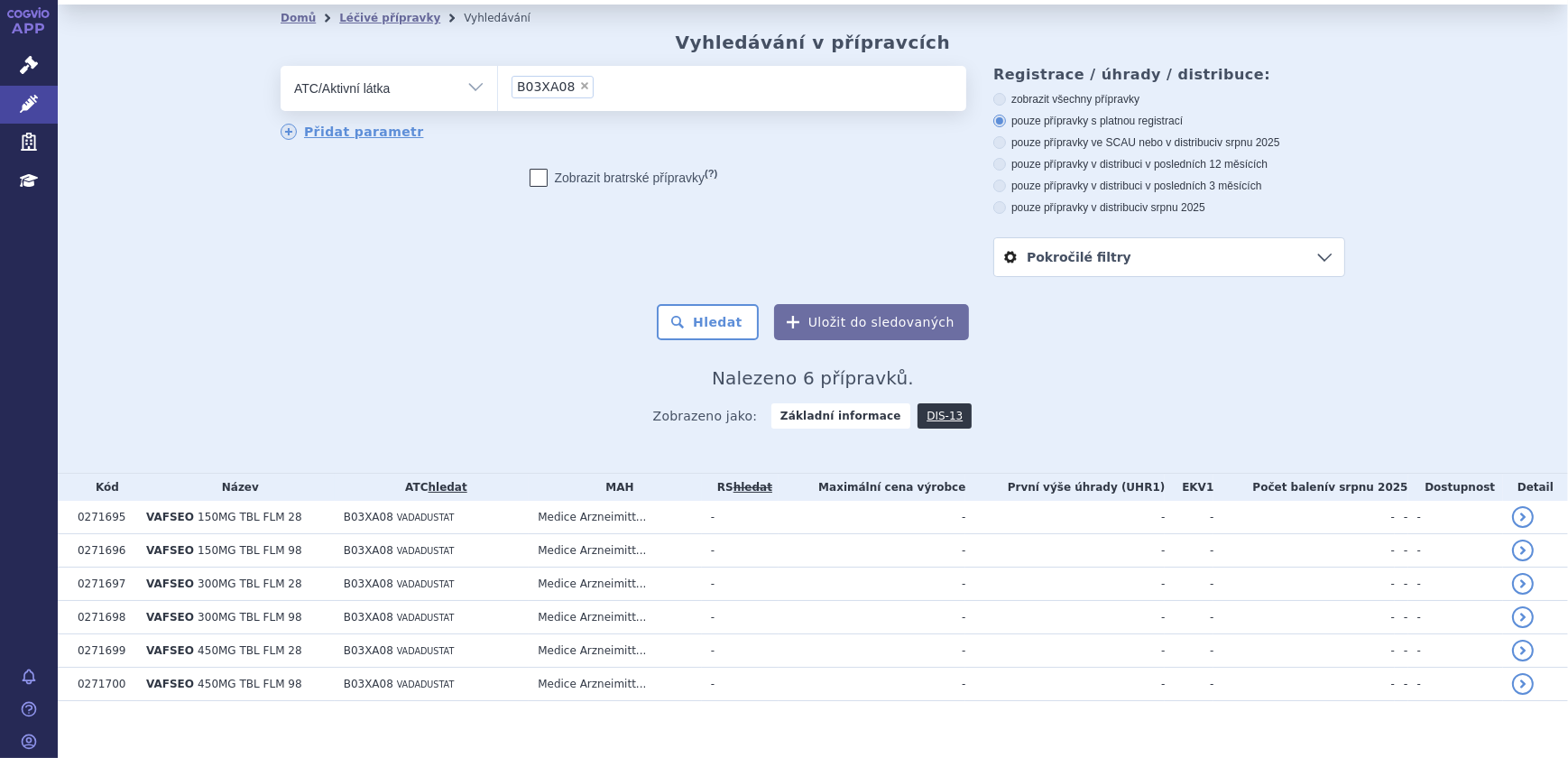
scroll to position [52, 0]
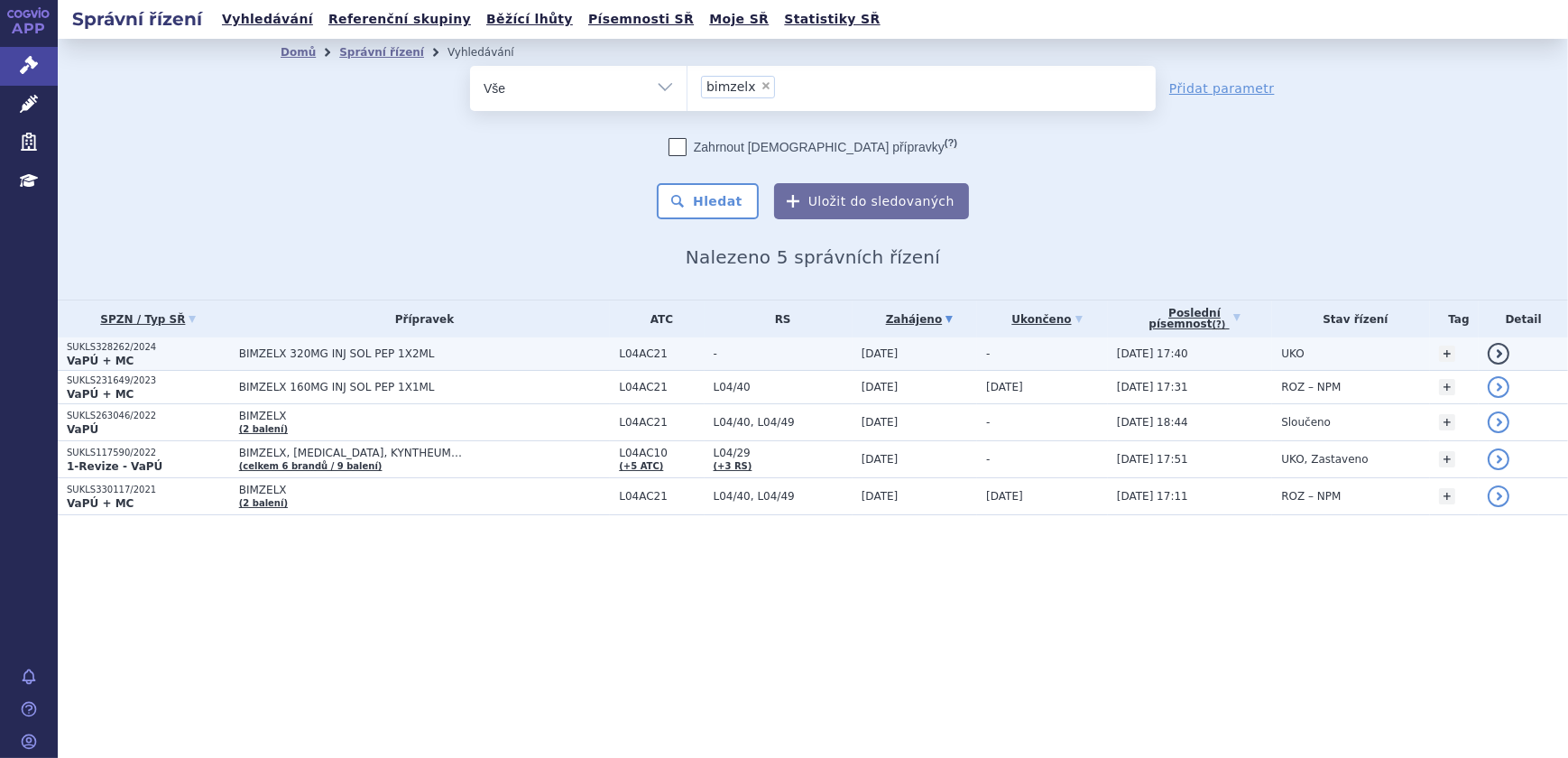
click at [468, 366] on td "BIMZELX 320MG INJ SOL PEP 1X2ML" at bounding box center [420, 354] width 380 height 33
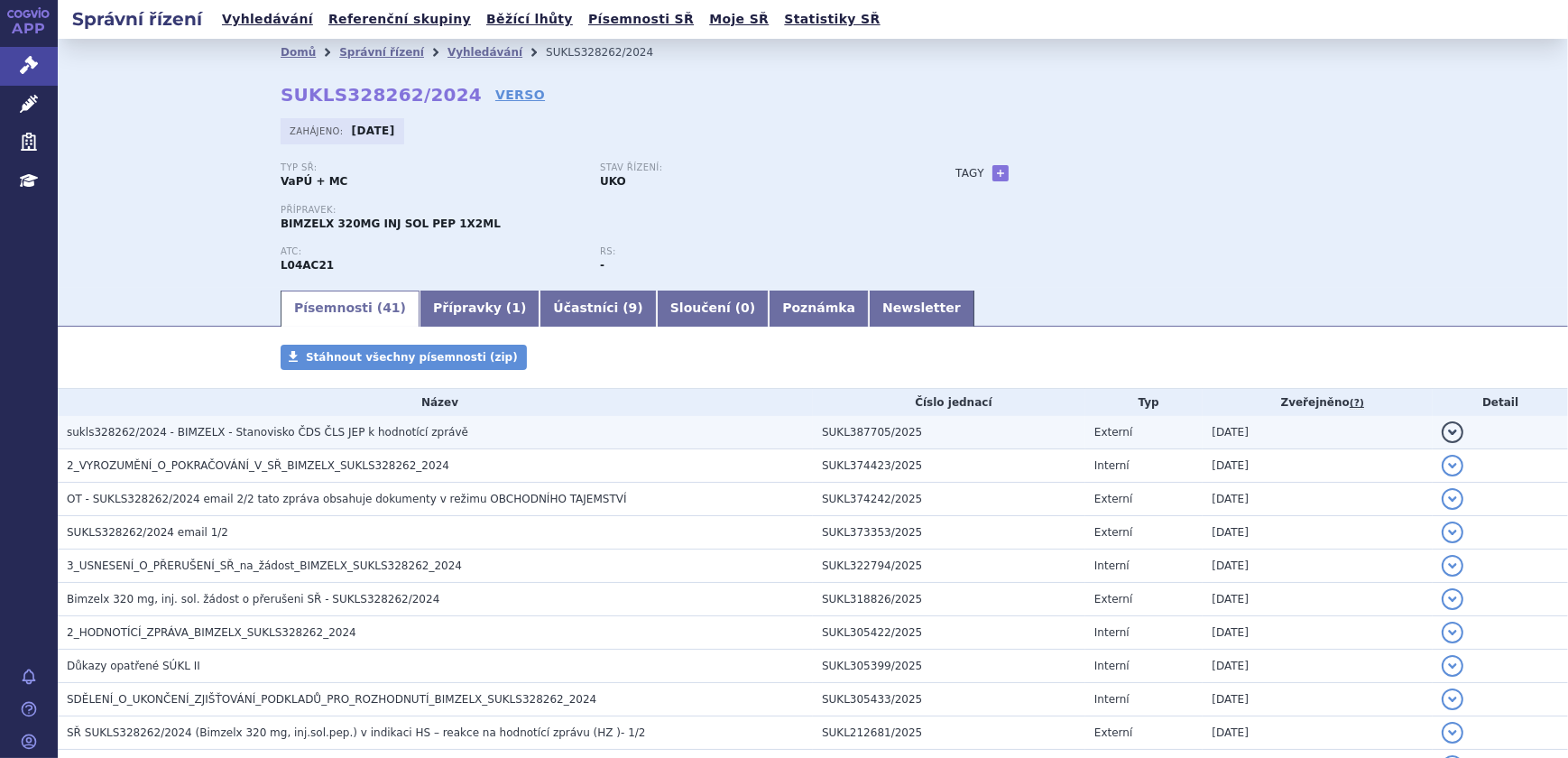
click at [420, 430] on h3 "sukls328262/2024 - BIMZELX - Stanovisko ČDS ČLS JEP k hodnotící zprávě" at bounding box center [440, 433] width 746 height 18
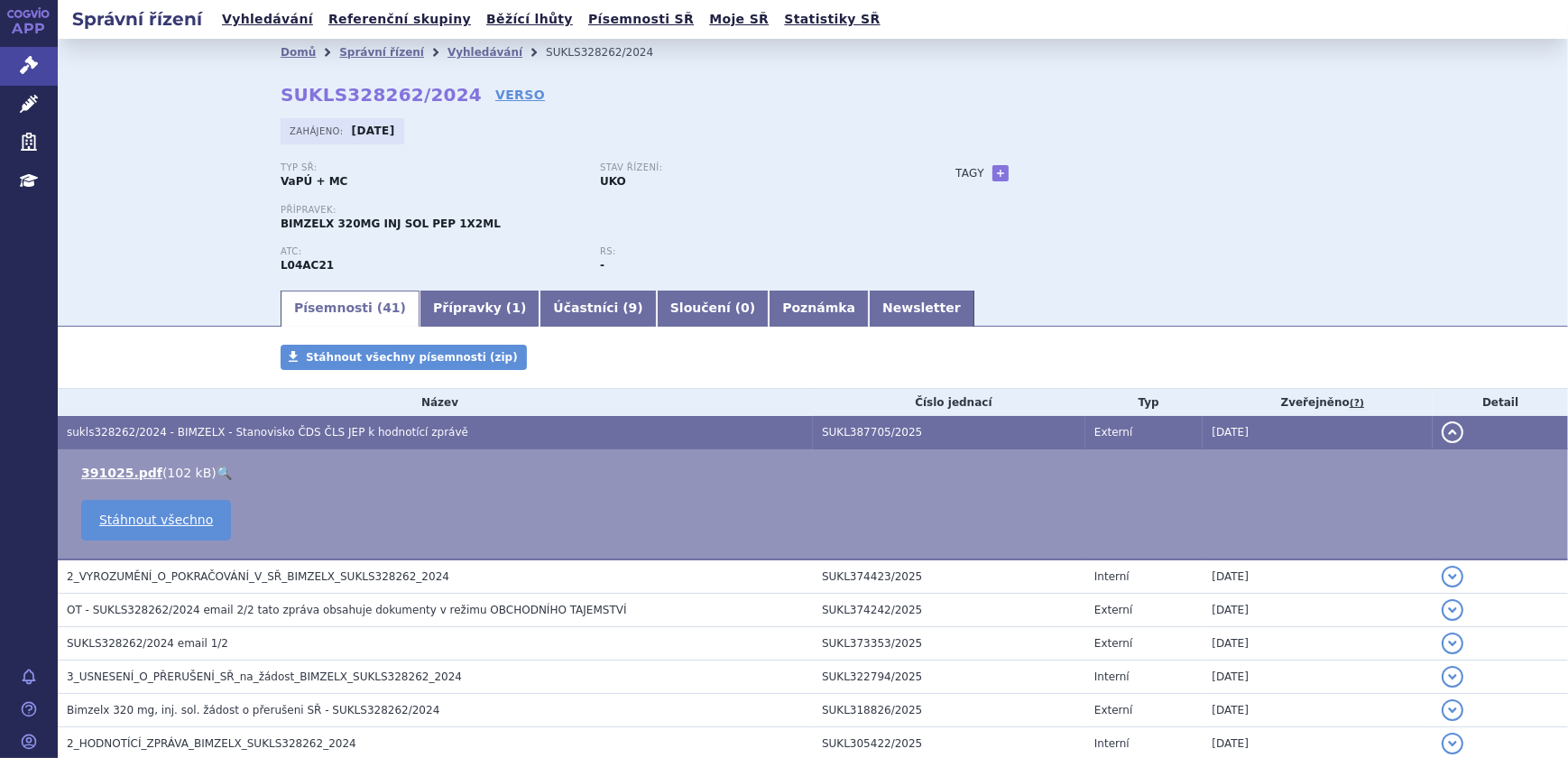
click at [216, 468] on link "🔍" at bounding box center [224, 473] width 16 height 15
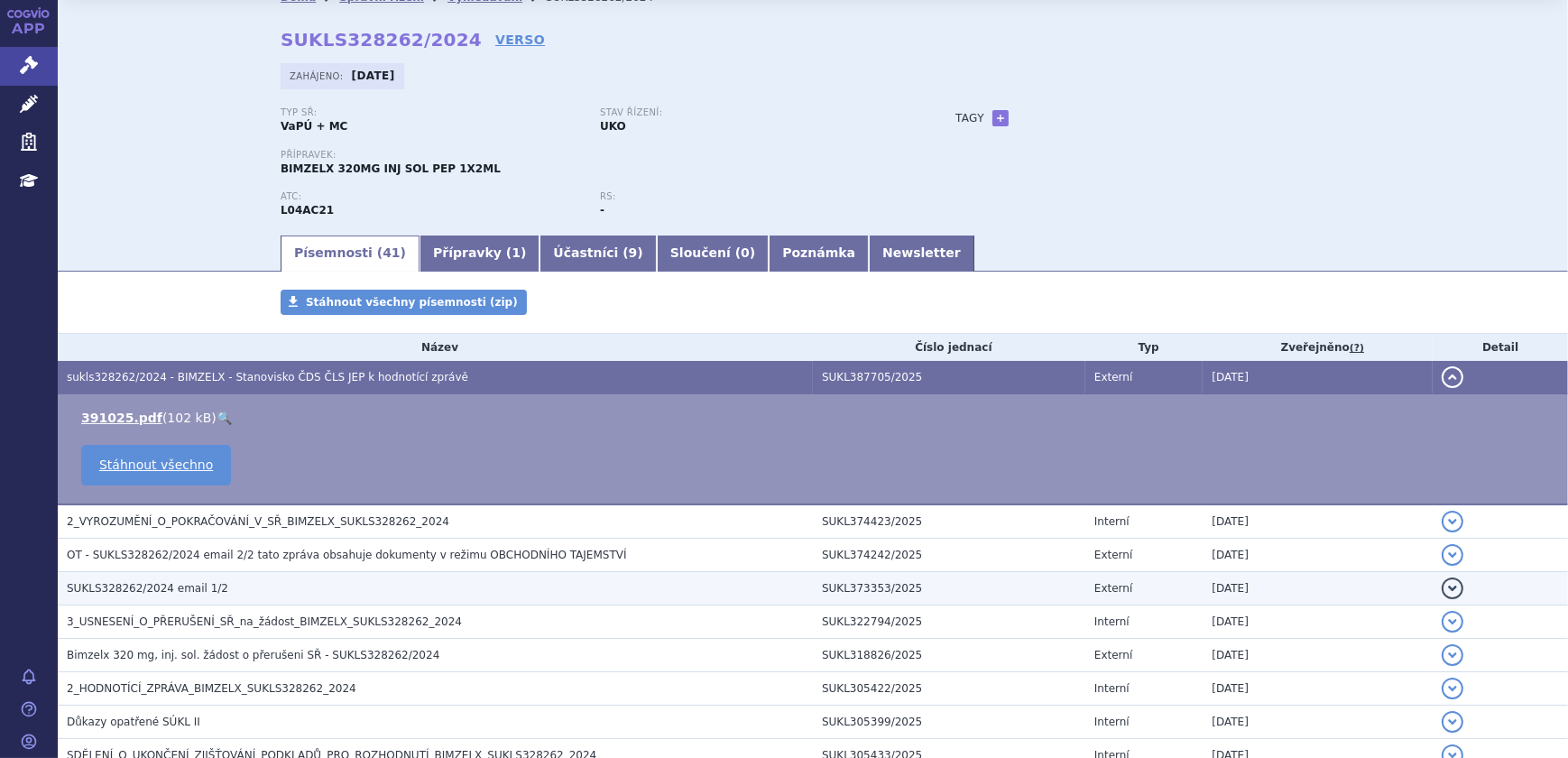
scroll to position [81, 0]
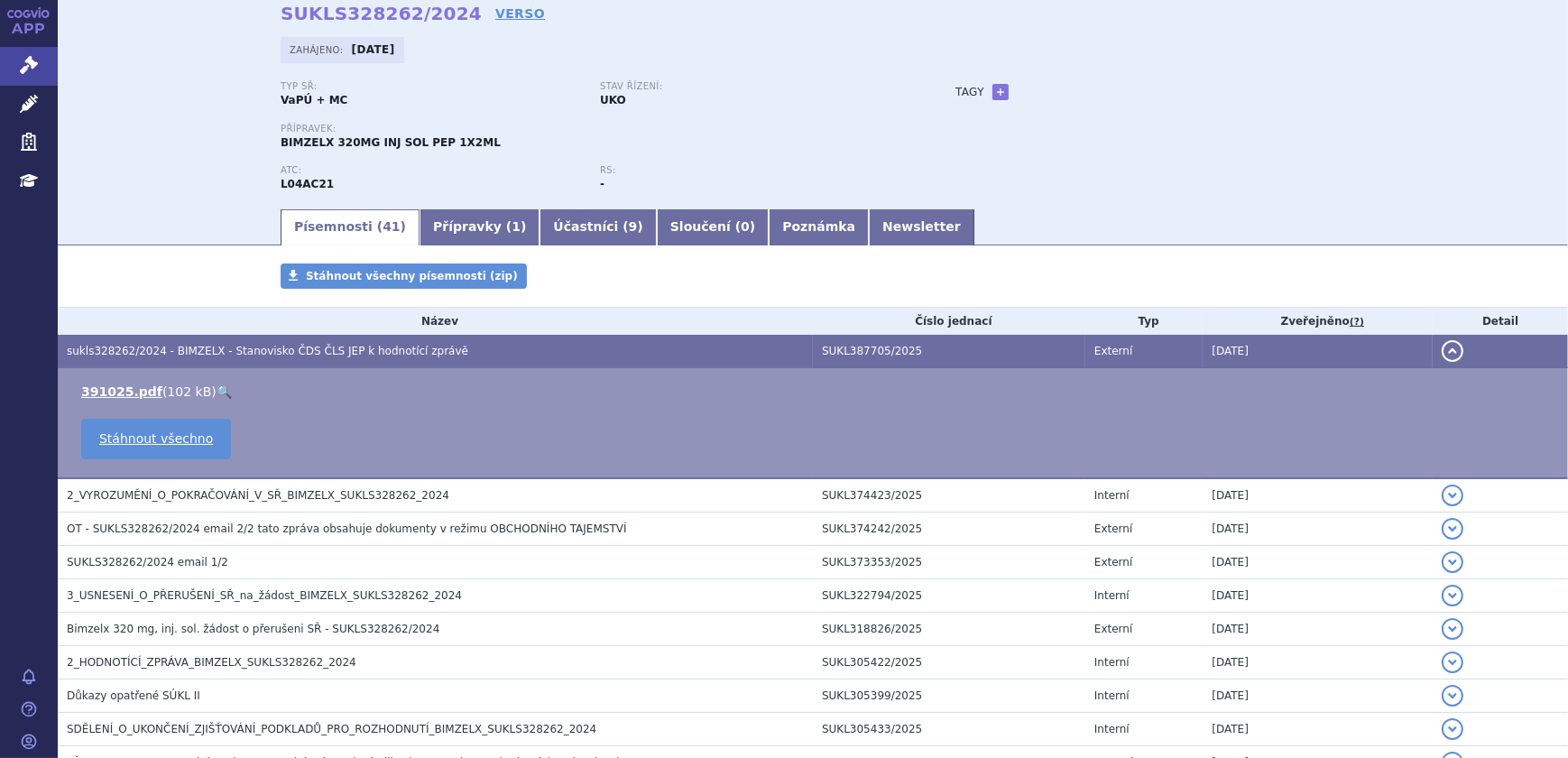
click at [203, 660] on span "2_HODNOTÍCÍ_ZPRÁVA_BIMZELX_SUKLS328262_2024" at bounding box center [212, 662] width 290 height 13
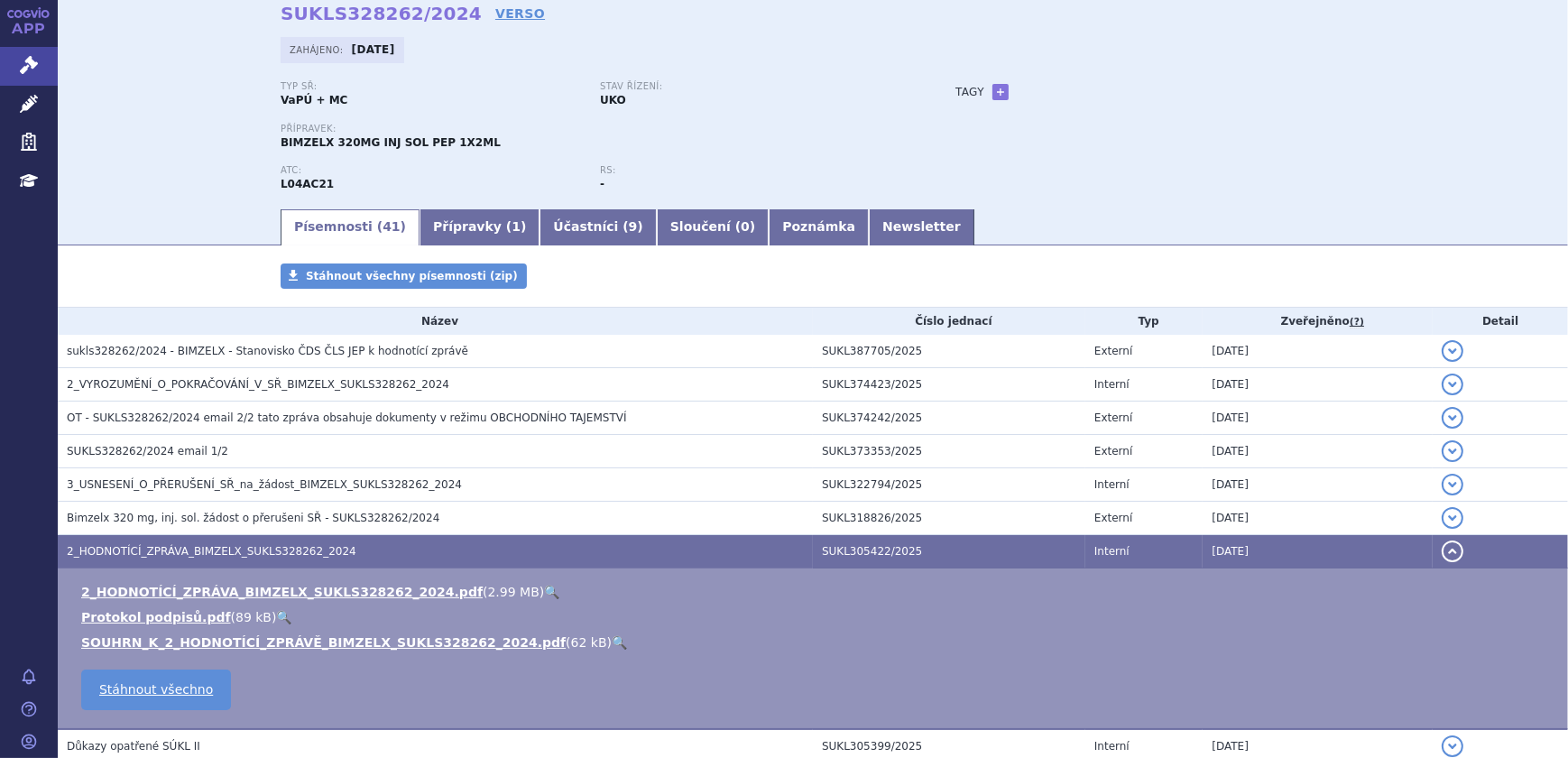
click at [544, 589] on link "🔍" at bounding box center [552, 592] width 16 height 15
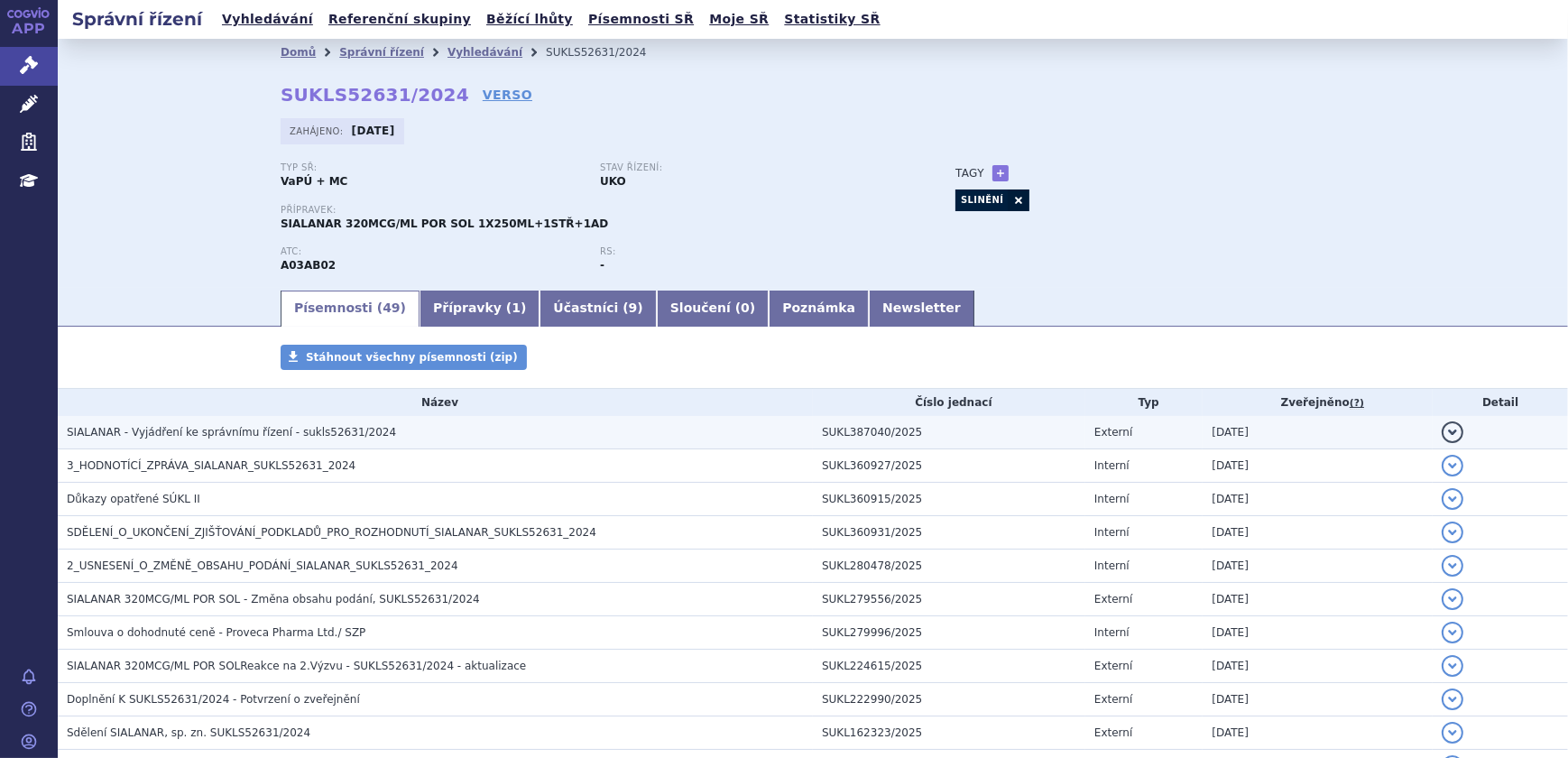
click at [225, 438] on h3 "SIALANAR - Vyjádření ke správnímu řízení - sukls52631/2024" at bounding box center [440, 433] width 746 height 18
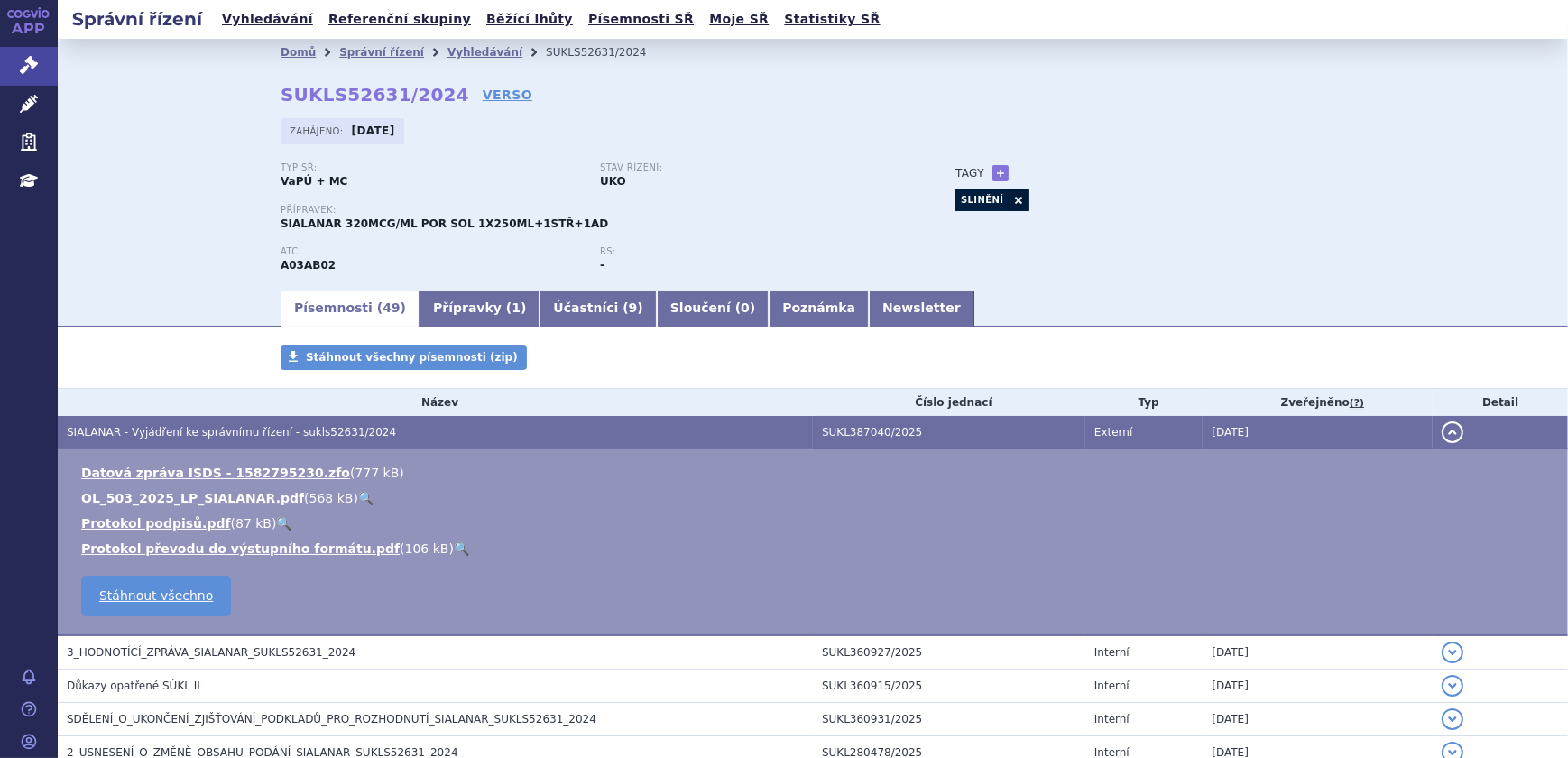
click at [358, 499] on link "🔍" at bounding box center [366, 498] width 16 height 15
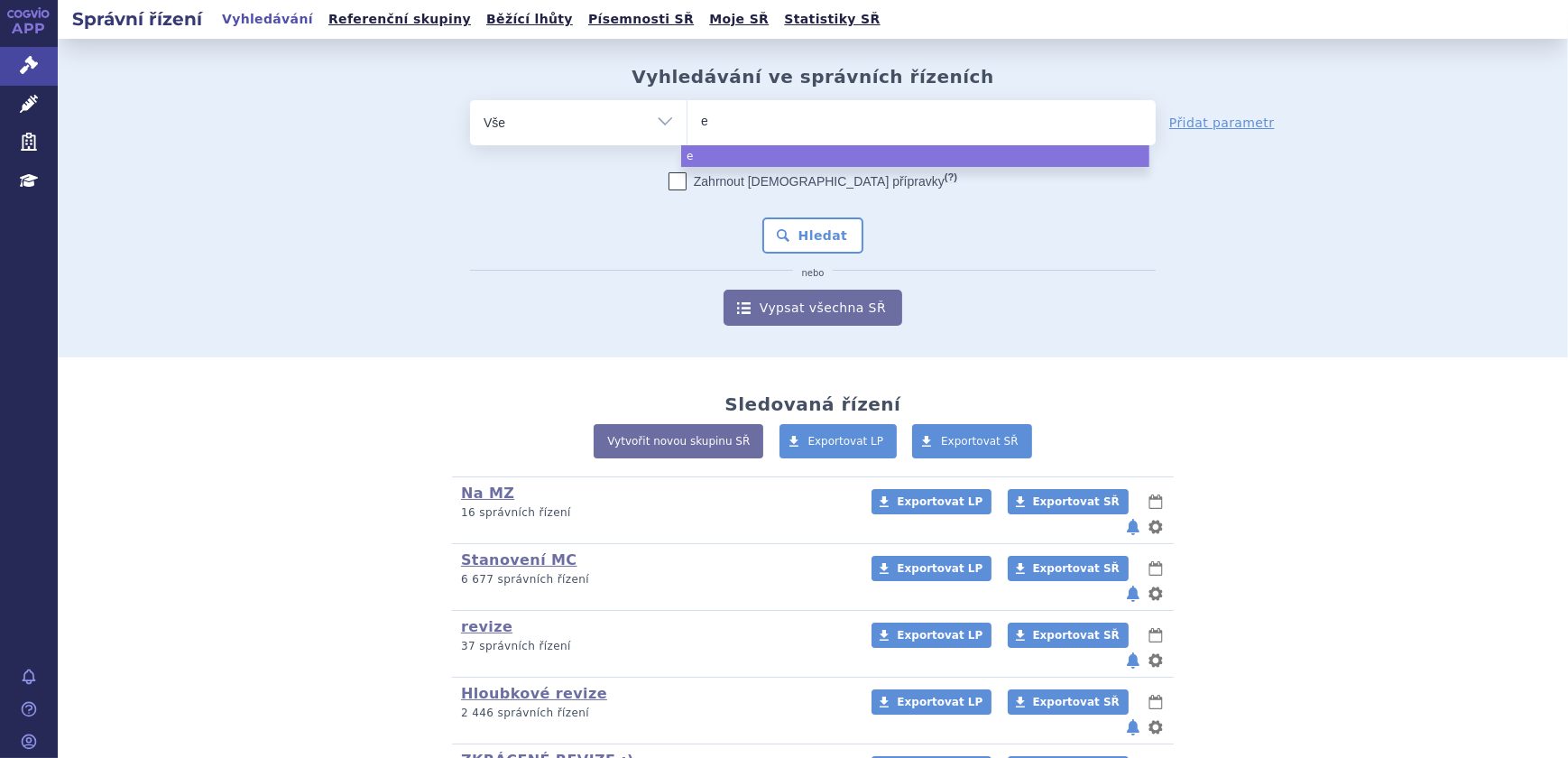
type input "ev"
type input "evr"
type input "evry"
type input "evrysd"
type input "[MEDICAL_DATA]"
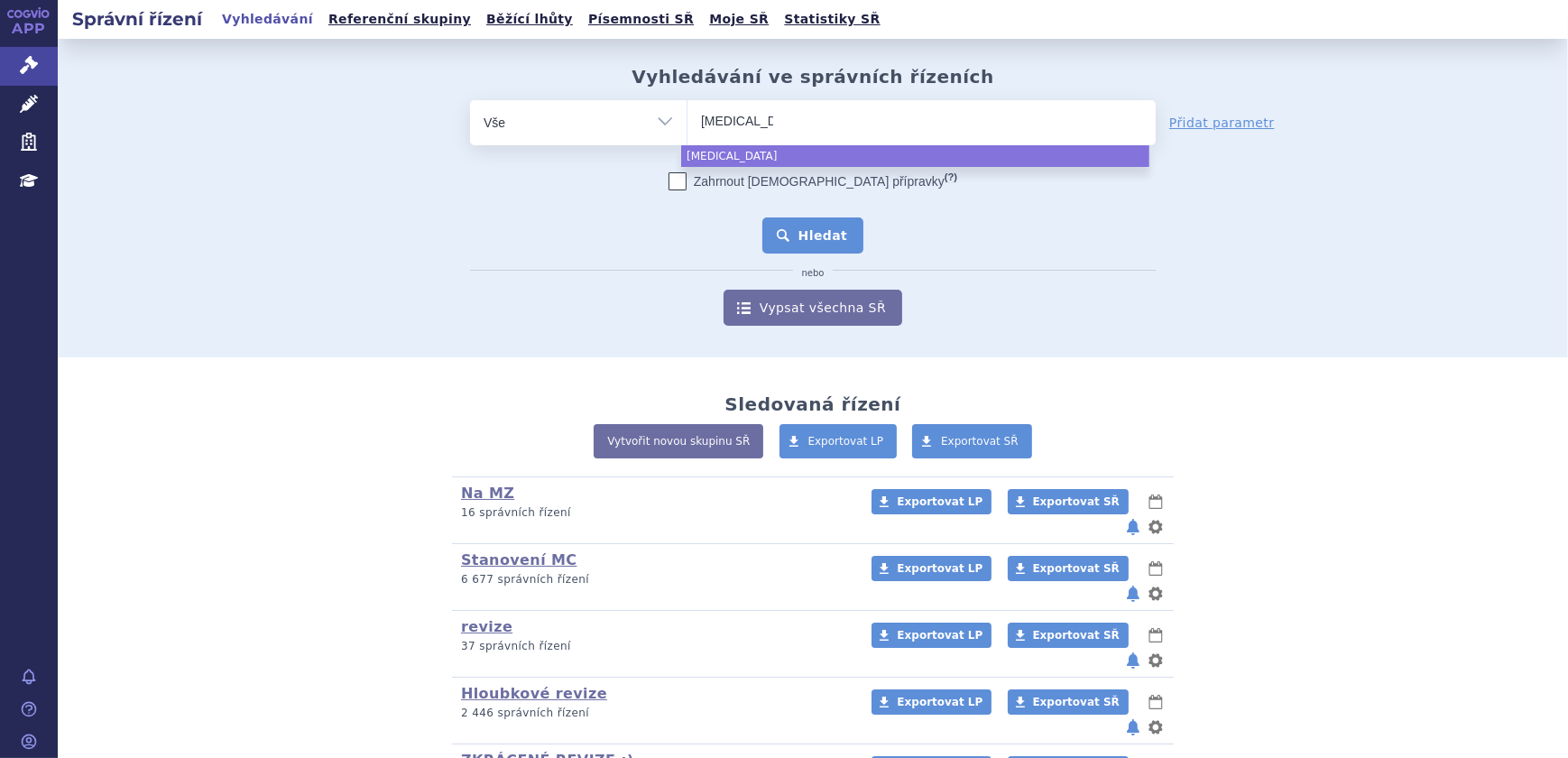
select select "[MEDICAL_DATA]"
click at [785, 249] on button "Hledat" at bounding box center [813, 235] width 102 height 36
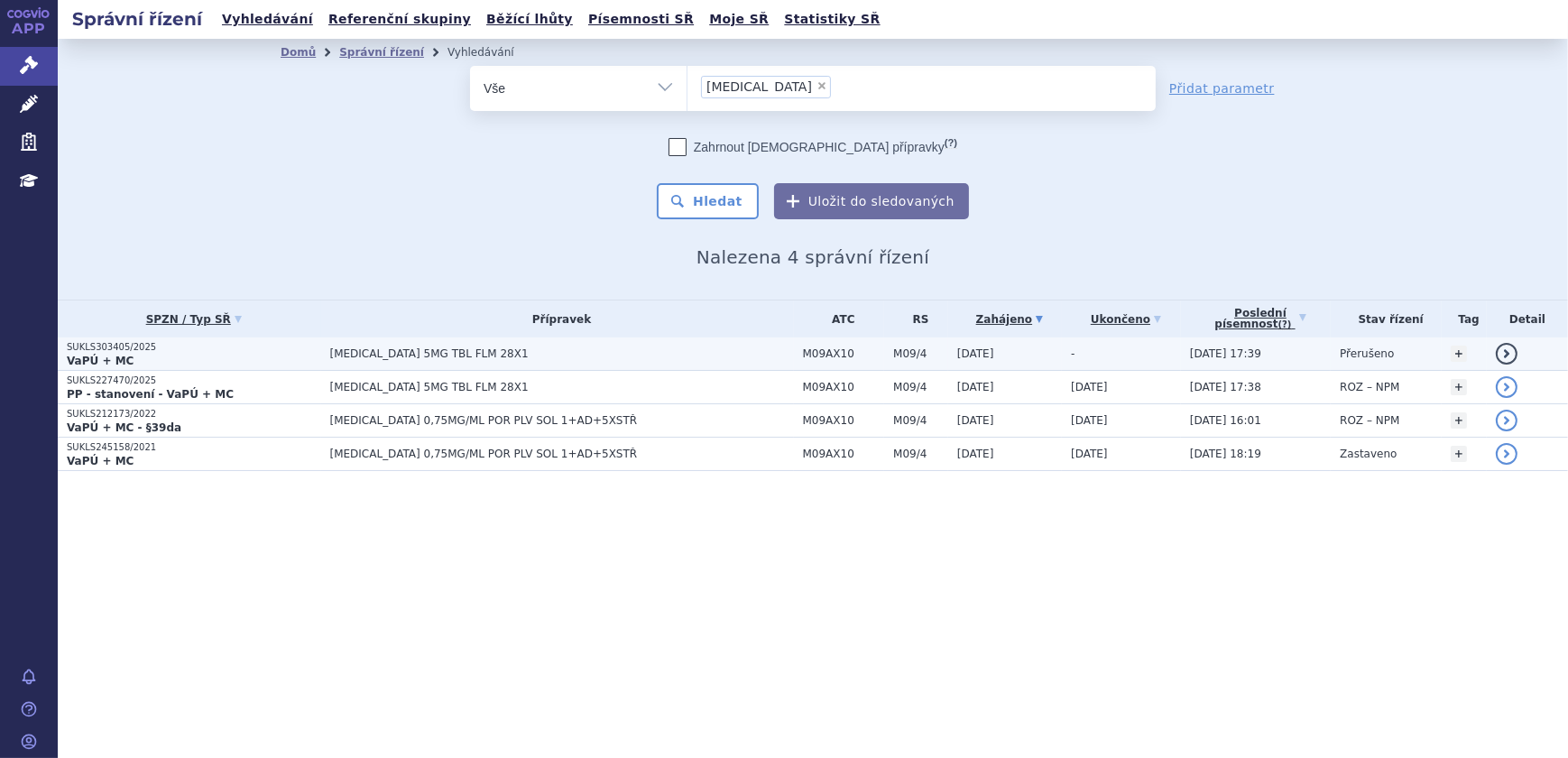
click at [613, 343] on td "[MEDICAL_DATA] 5MG TBL FLM 28X1" at bounding box center [557, 354] width 472 height 33
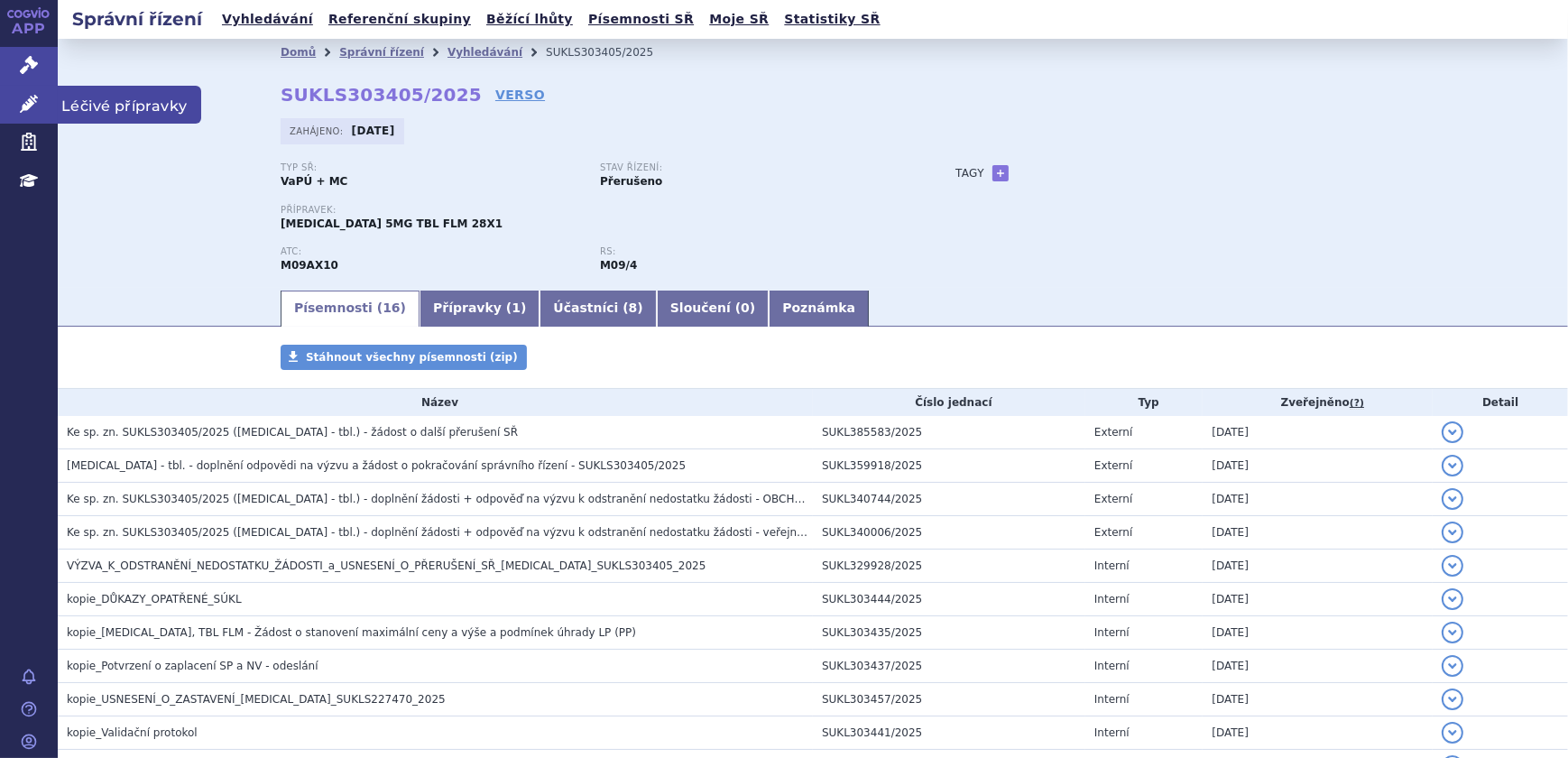
click at [3, 102] on link "Léčivé přípravky" at bounding box center [29, 104] width 58 height 38
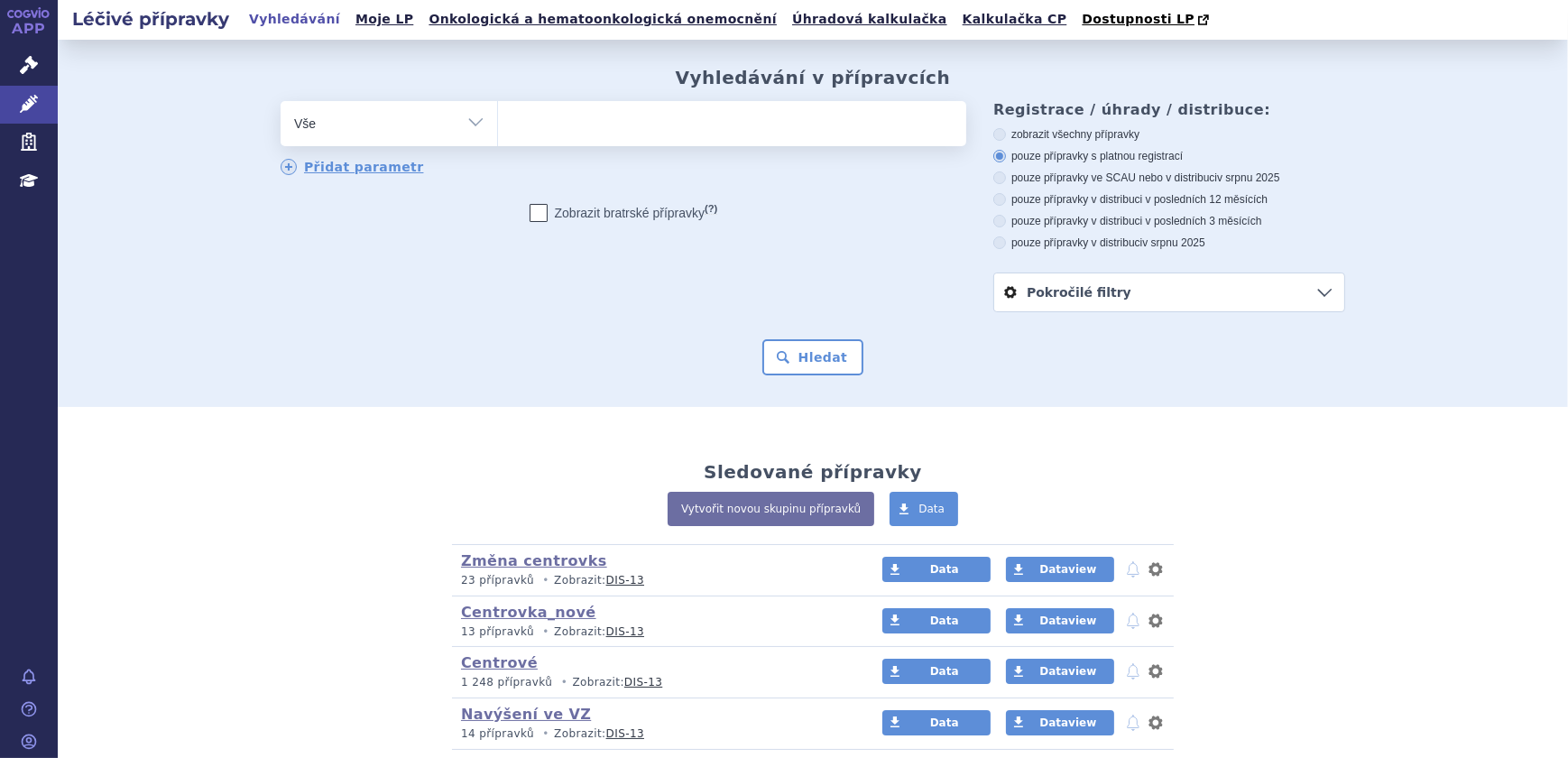
click at [637, 142] on span at bounding box center [732, 123] width 468 height 45
click at [498, 142] on select at bounding box center [497, 122] width 1 height 45
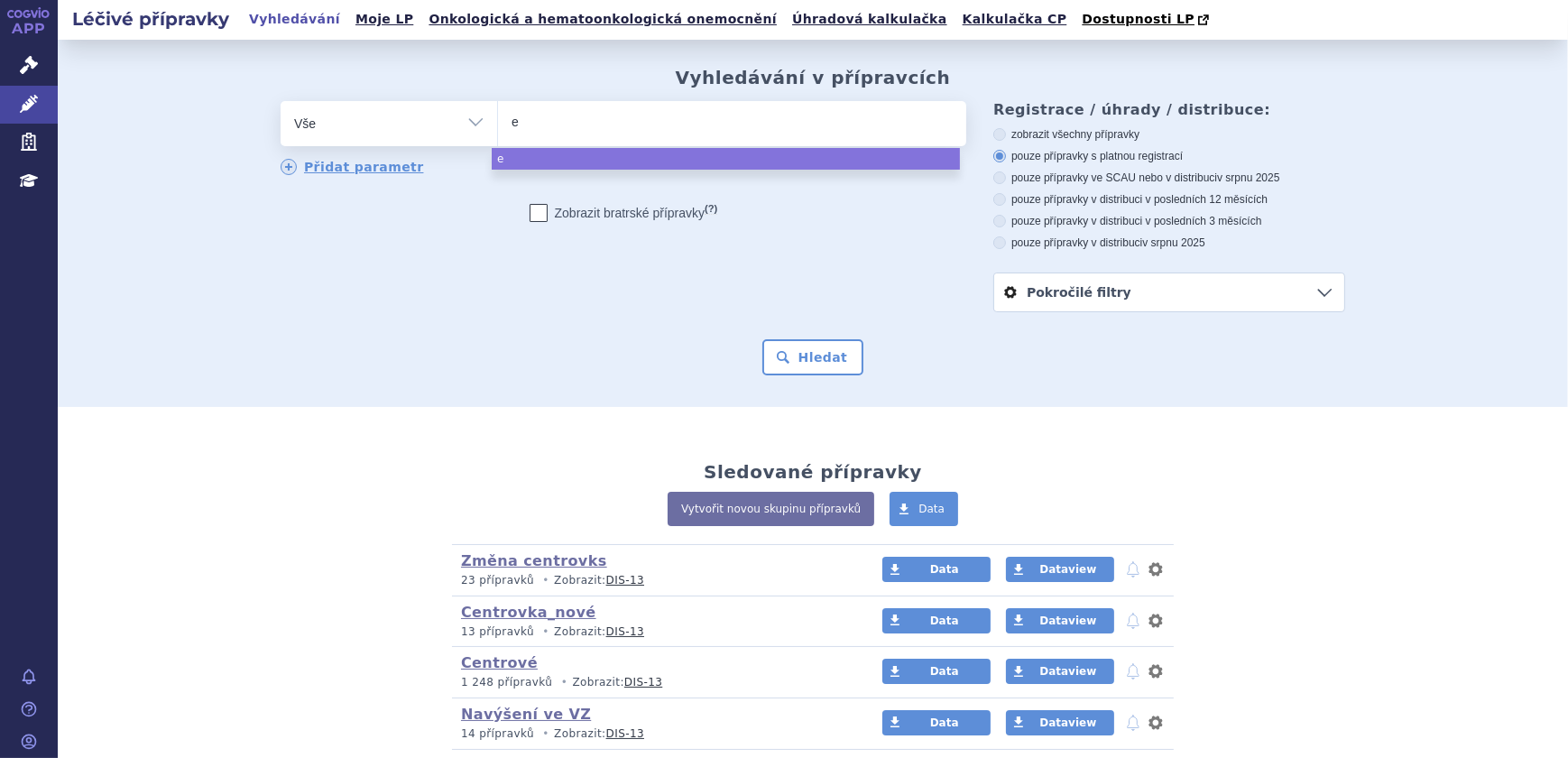
type input "ev"
type input "evry"
type input "evrysd"
type input "[MEDICAL_DATA]"
select select "[MEDICAL_DATA]"
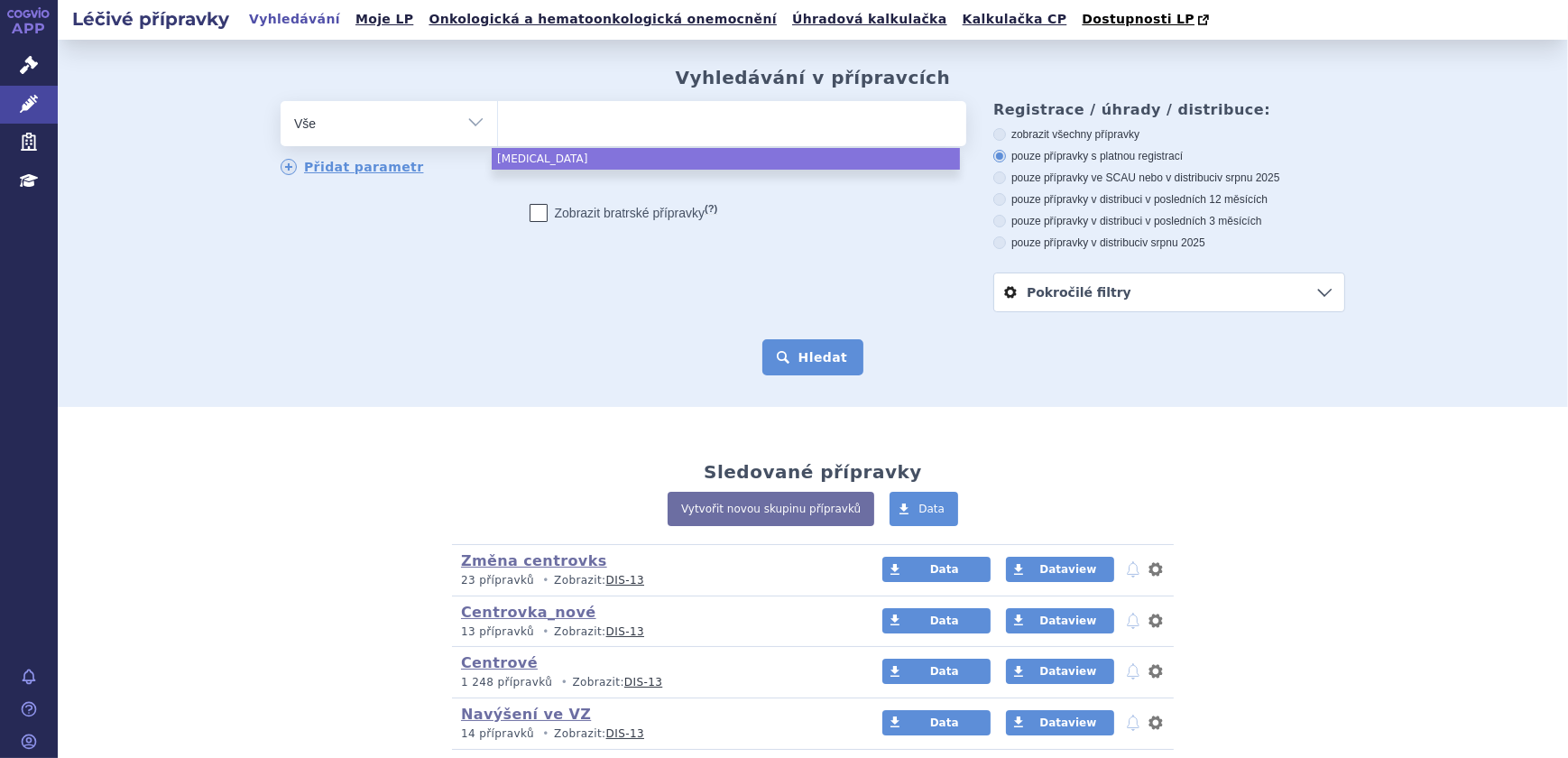
click at [807, 367] on button "Hledat" at bounding box center [813, 356] width 102 height 36
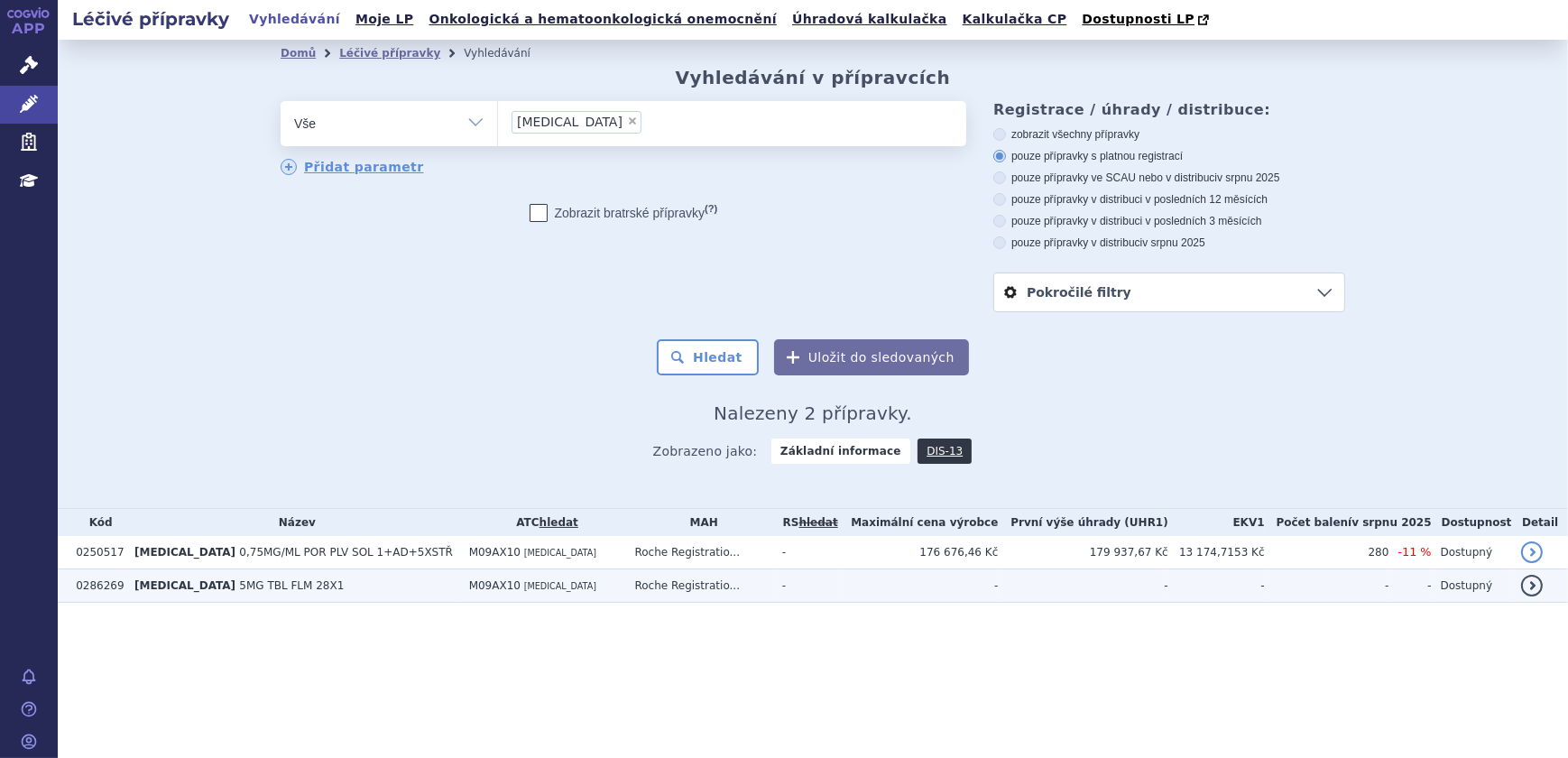
click at [292, 582] on td "EVRYSDI 5MG TBL FLM 28X1" at bounding box center [292, 586] width 334 height 33
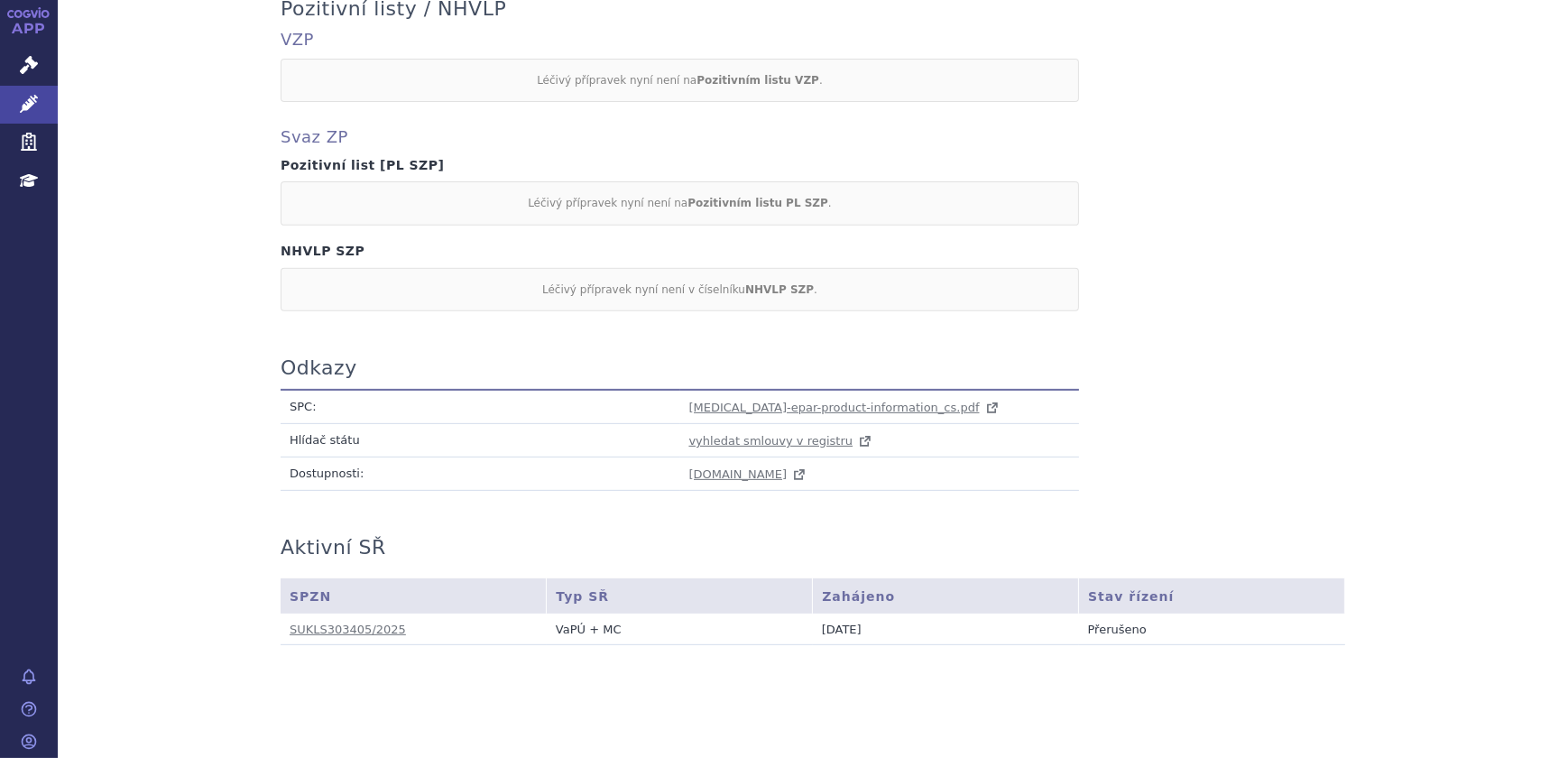
scroll to position [870, 0]
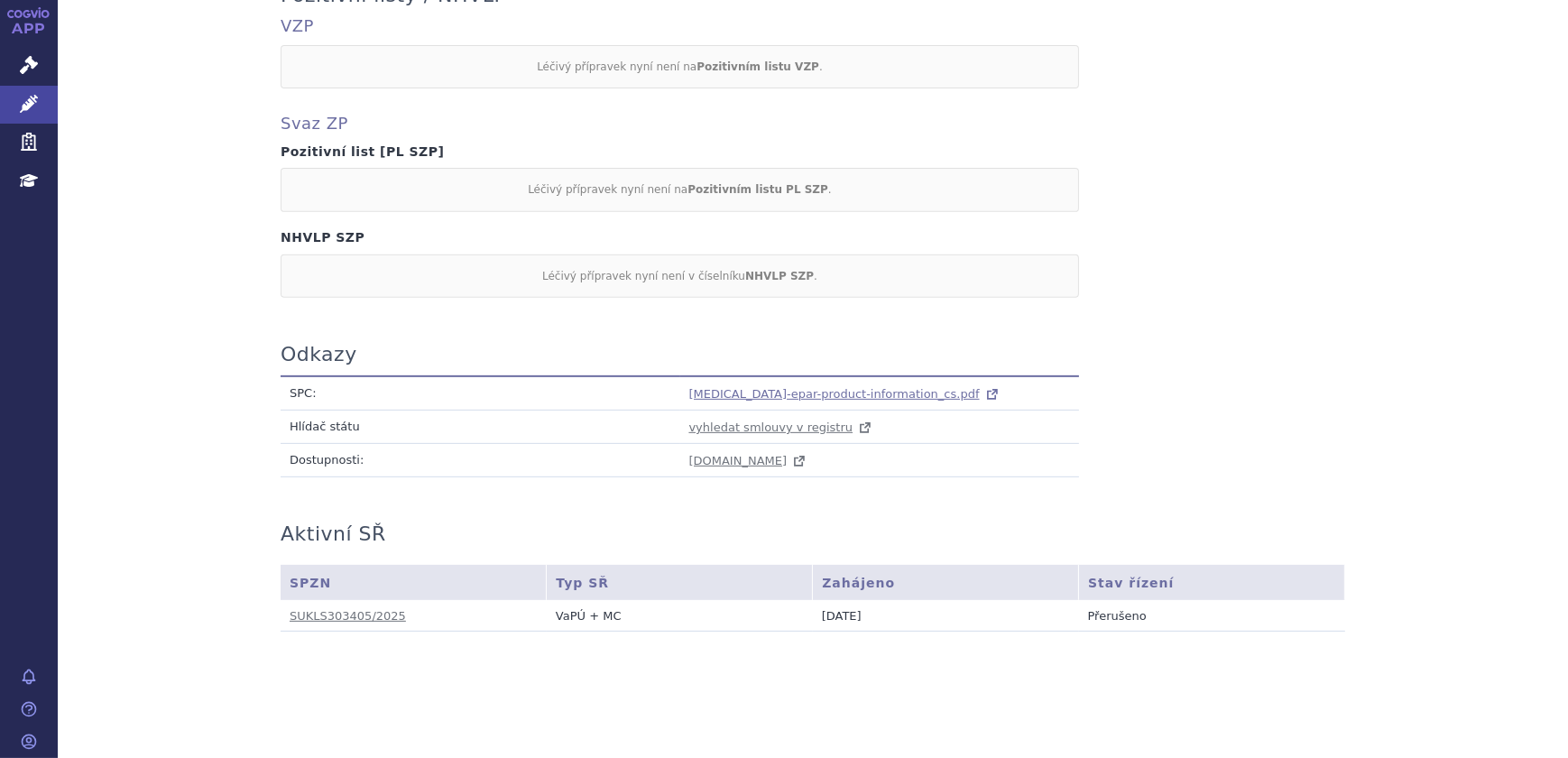
click at [767, 390] on span "[MEDICAL_DATA]-epar-product-information_cs.pdf" at bounding box center [834, 393] width 290 height 14
click at [336, 612] on link "SUKLS303405/2025" at bounding box center [348, 615] width 116 height 14
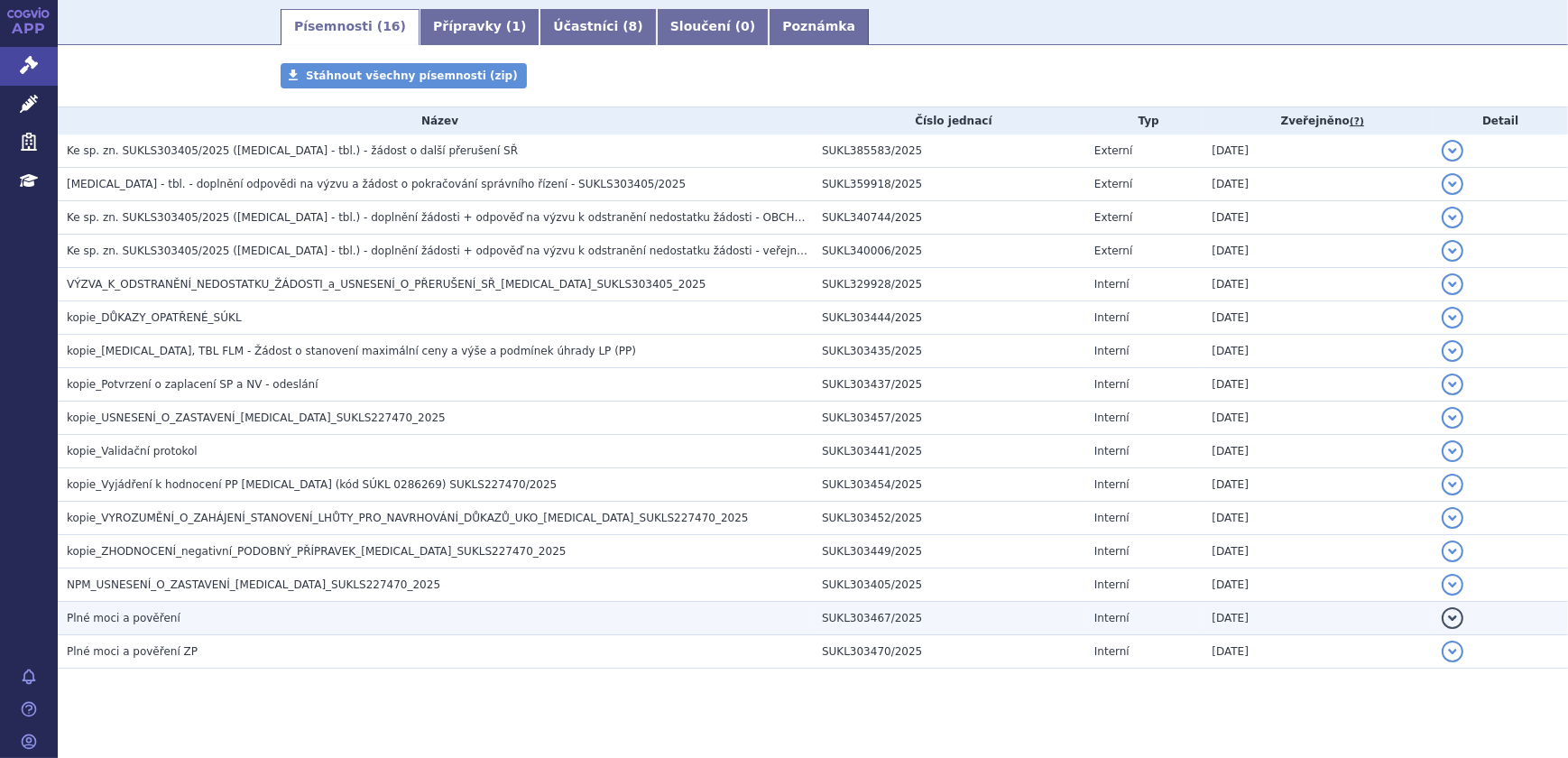
scroll to position [297, 0]
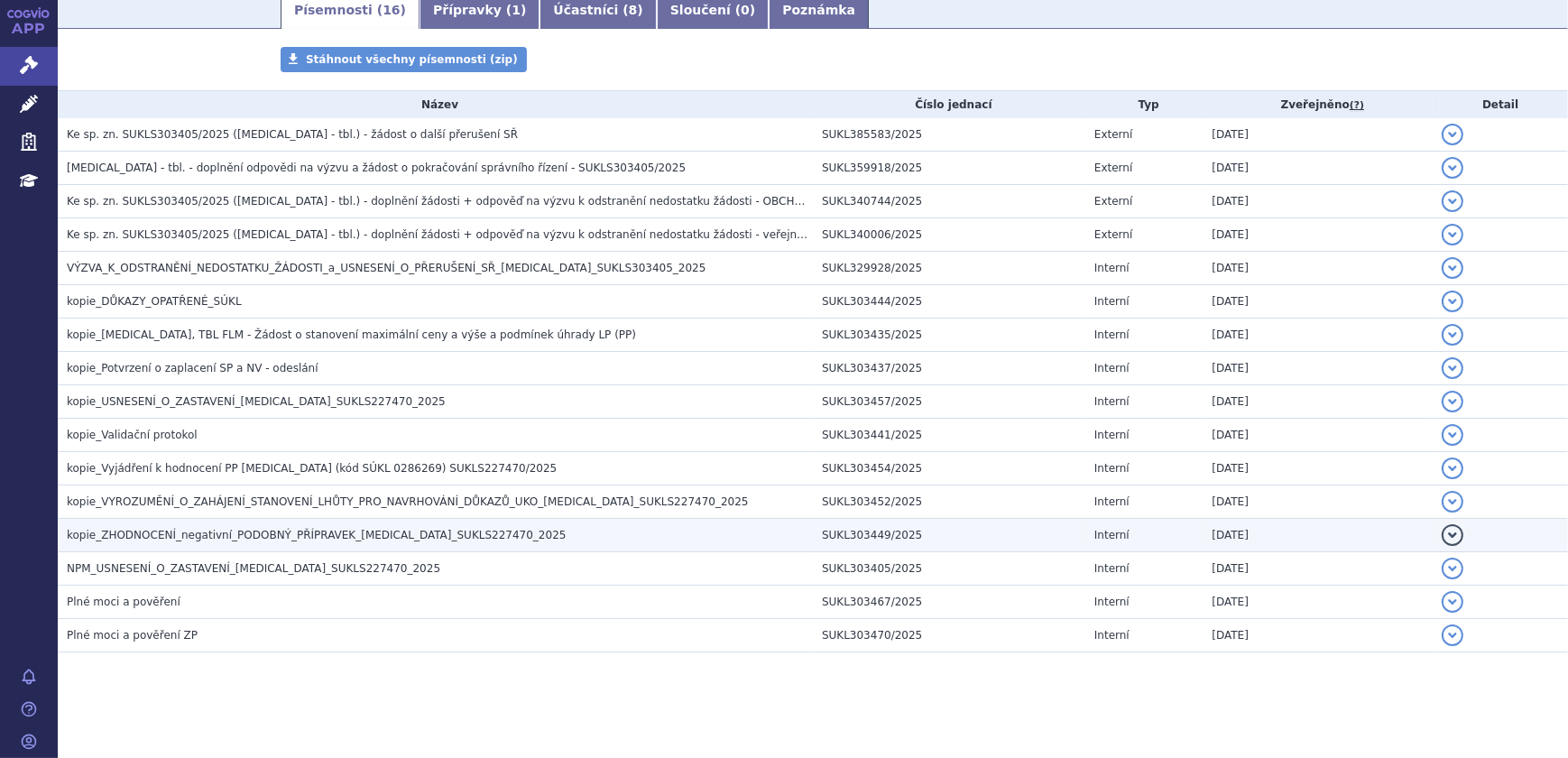
click at [357, 538] on span "kopie_ZHODNOCENÍ_negativní_PODOBNÝ_PŘÍPRAVEK_[MEDICAL_DATA]_SUKLS227470_2025" at bounding box center [317, 535] width 499 height 13
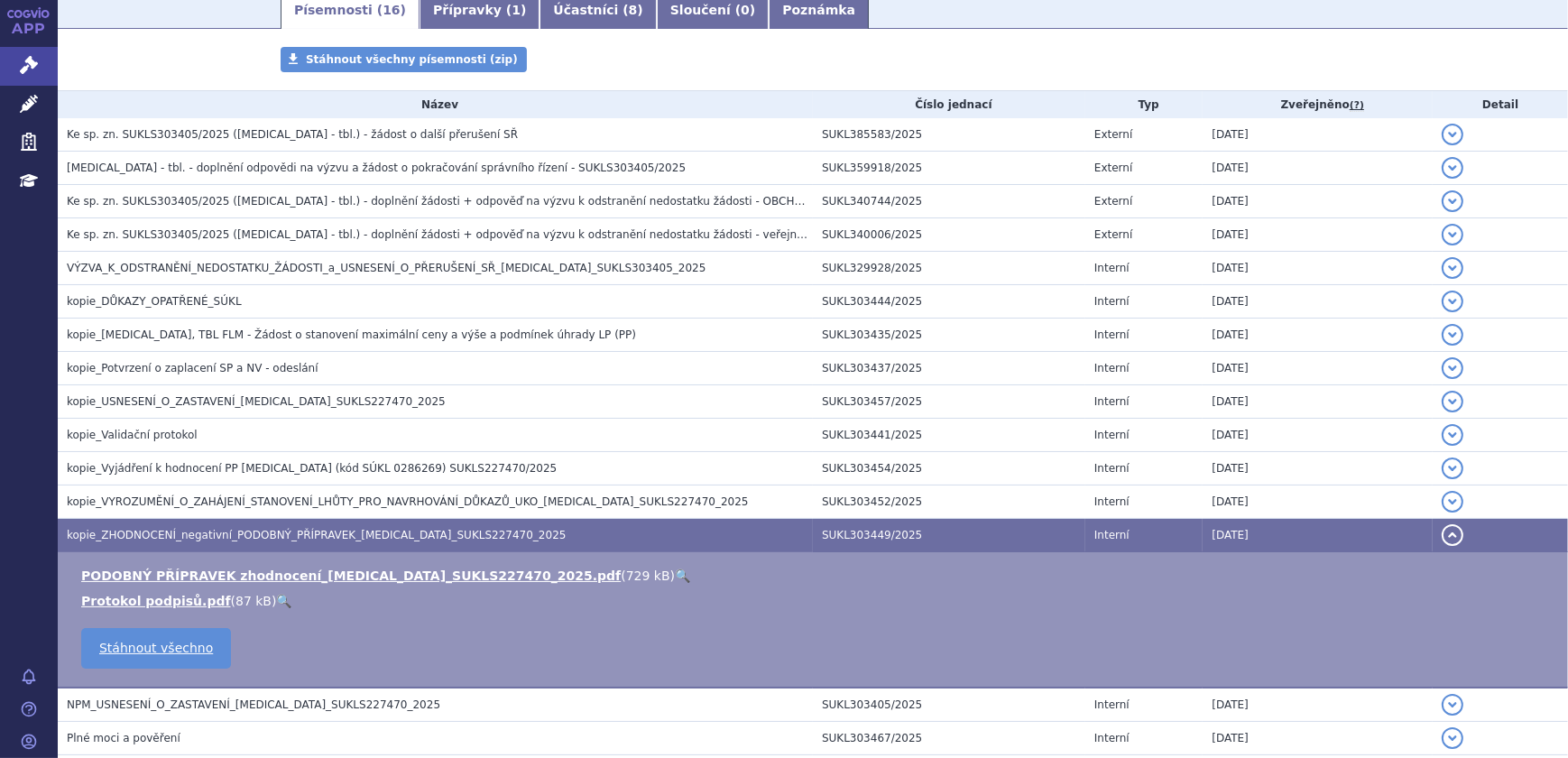
click at [675, 572] on link "🔍" at bounding box center [682, 576] width 16 height 15
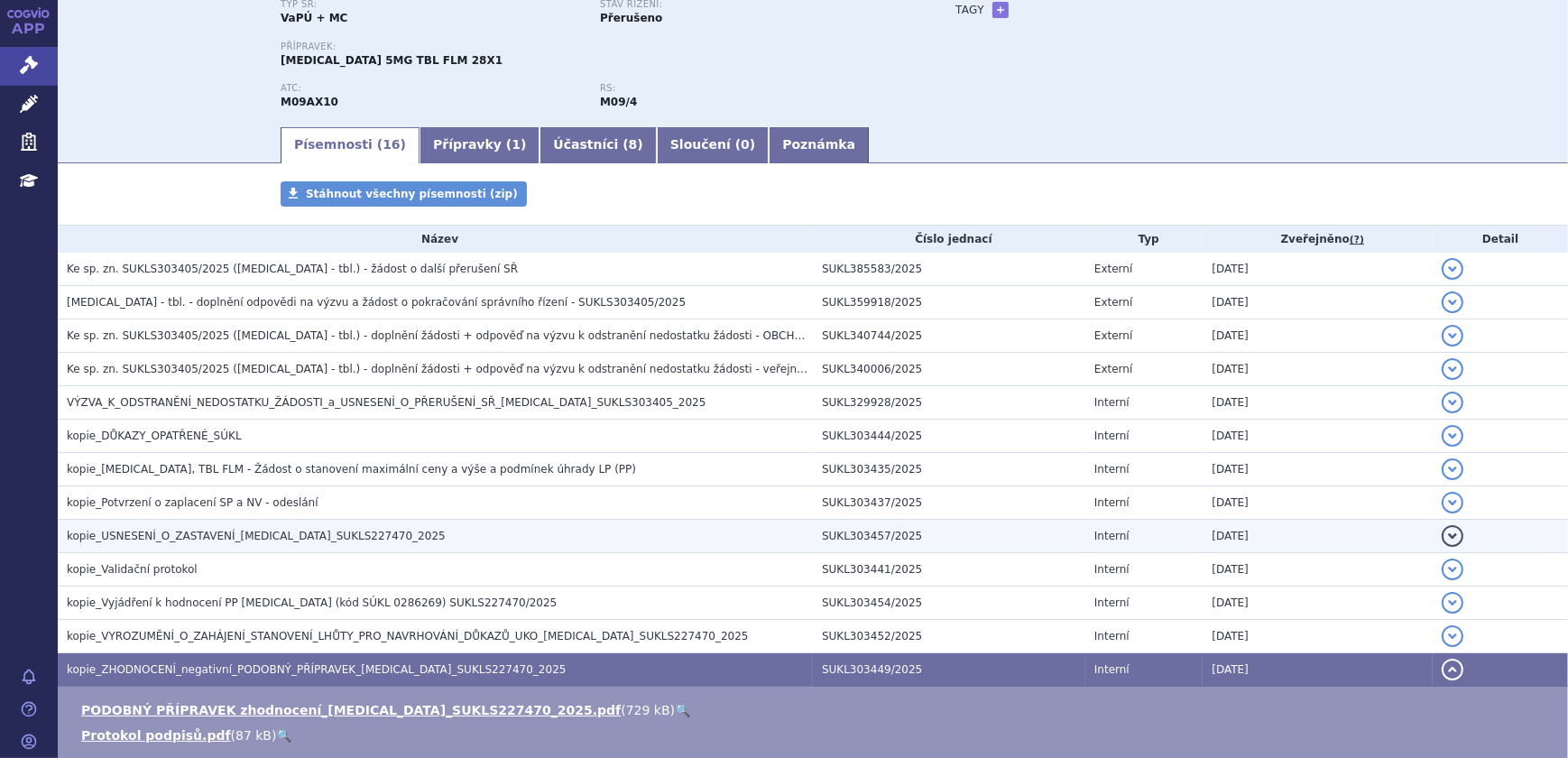
scroll to position [0, 0]
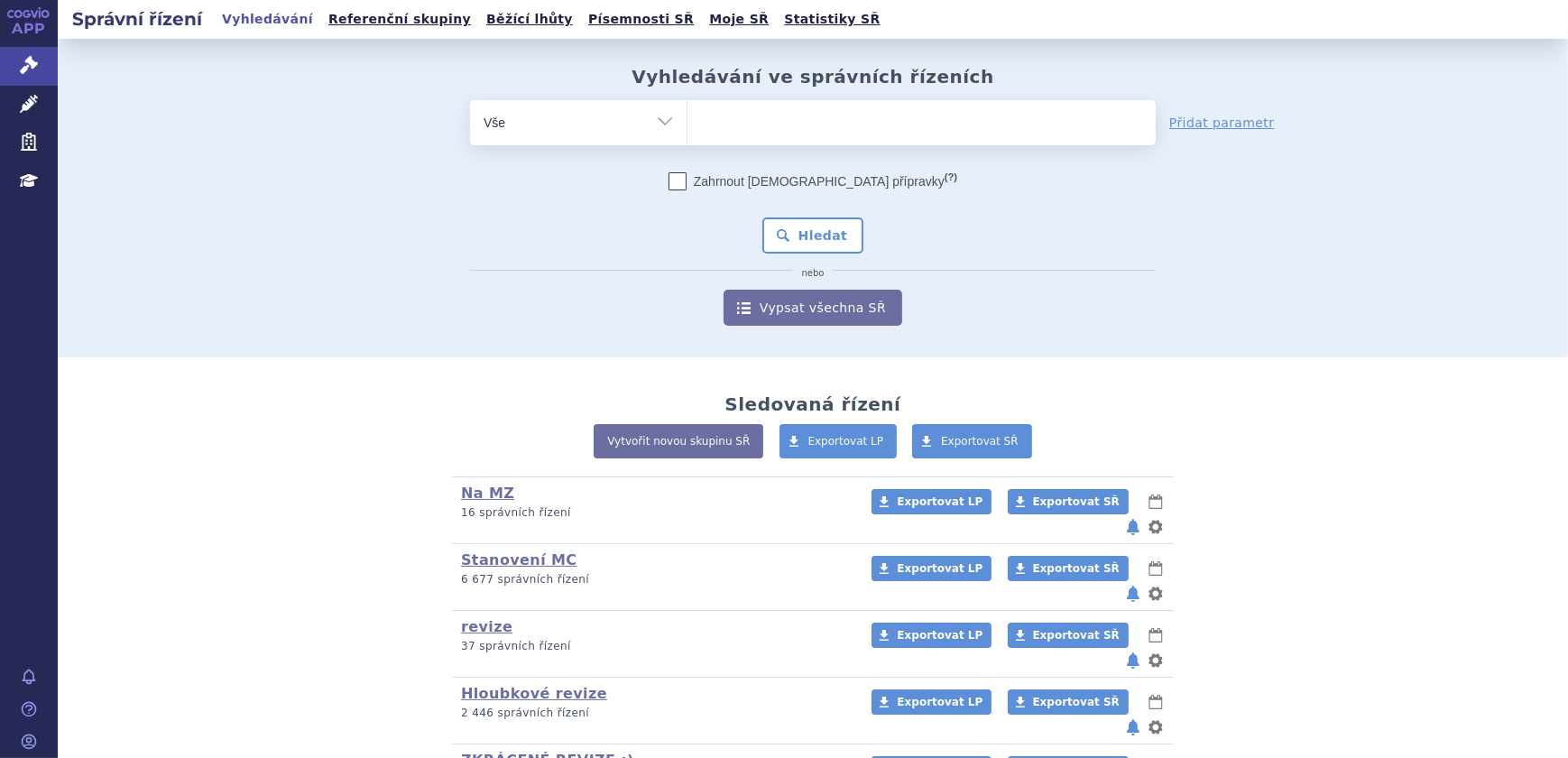
click at [725, 131] on ul at bounding box center [922, 119] width 468 height 38
click at [688, 131] on select at bounding box center [687, 122] width 1 height 45
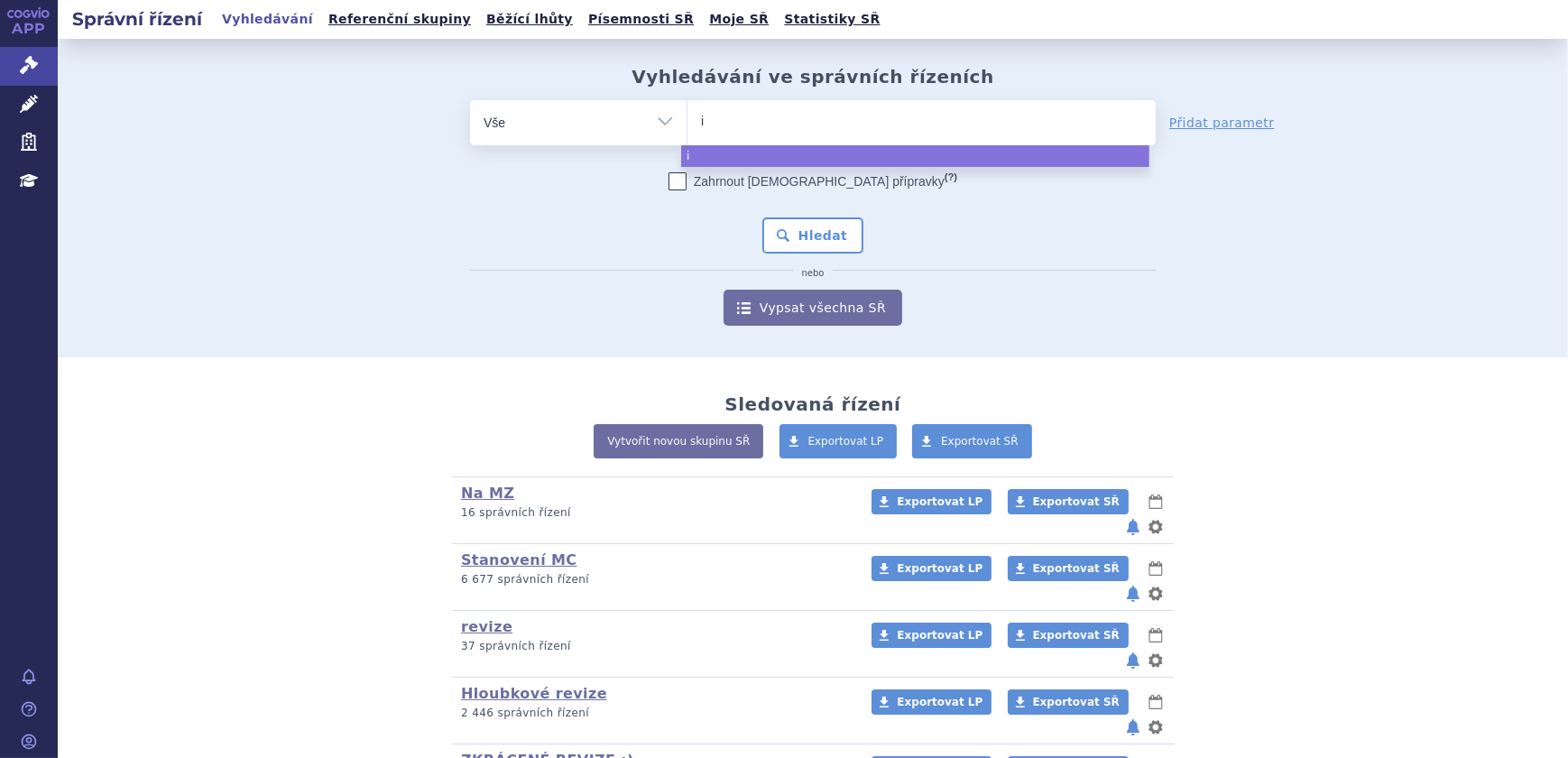
type input "iq"
type input "iqi"
type input "iqir"
type input "iqirv"
type input "iqirvo"
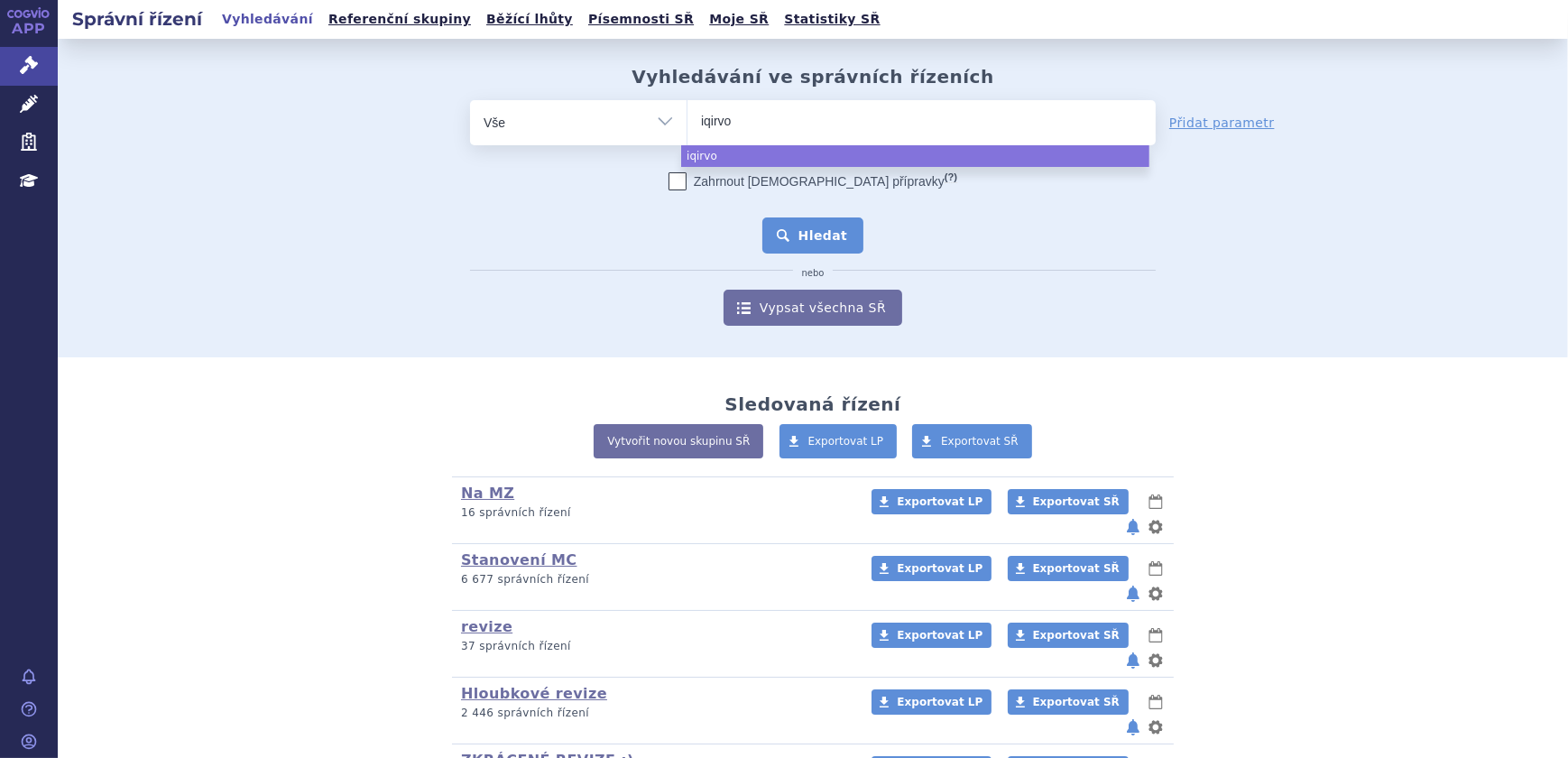
select select "iqirvo"
click at [822, 234] on button "Hledat" at bounding box center [813, 235] width 102 height 36
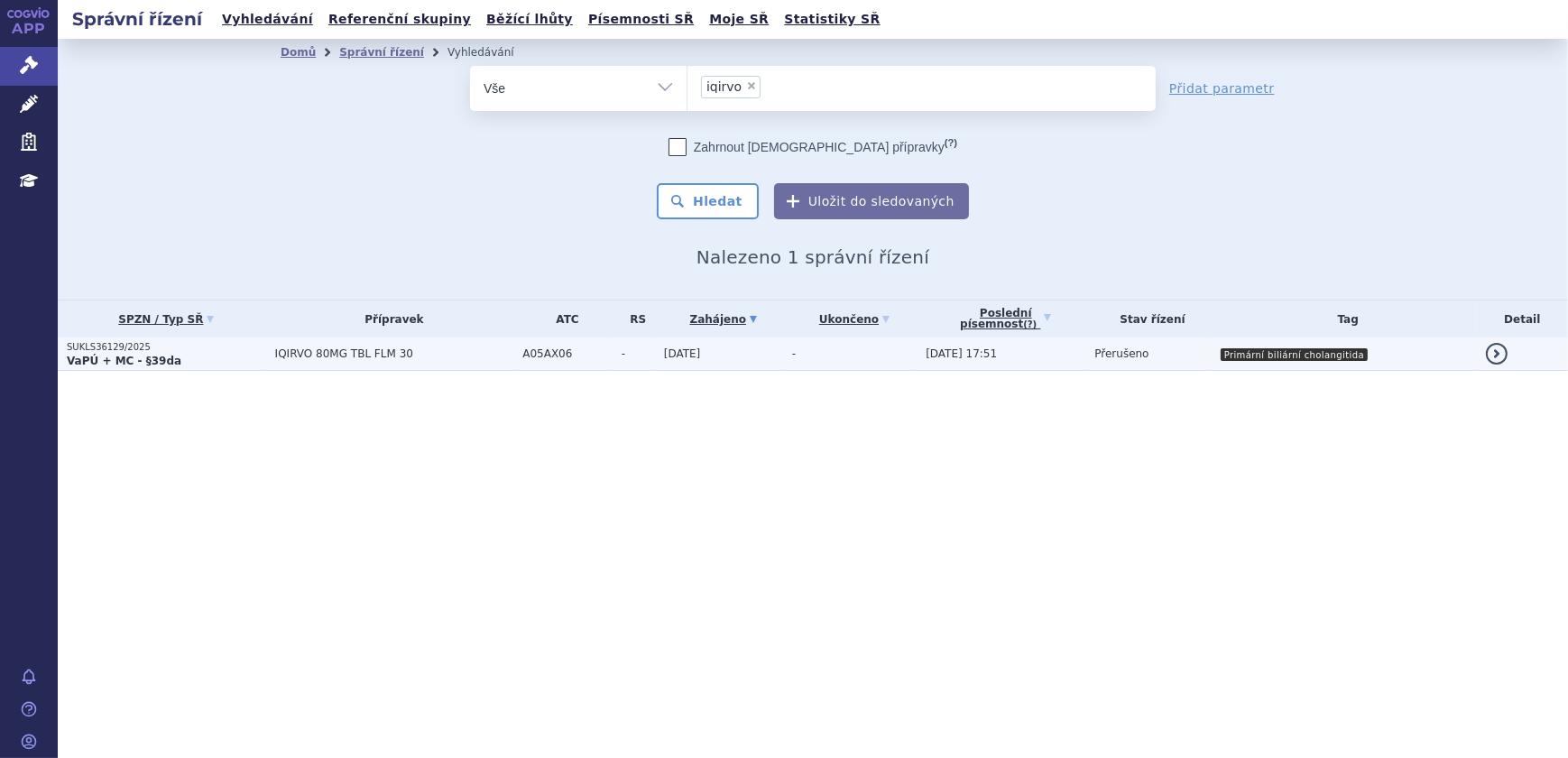
click at [854, 355] on td "-" at bounding box center [849, 354] width 134 height 33
